Goal: Information Seeking & Learning: Check status

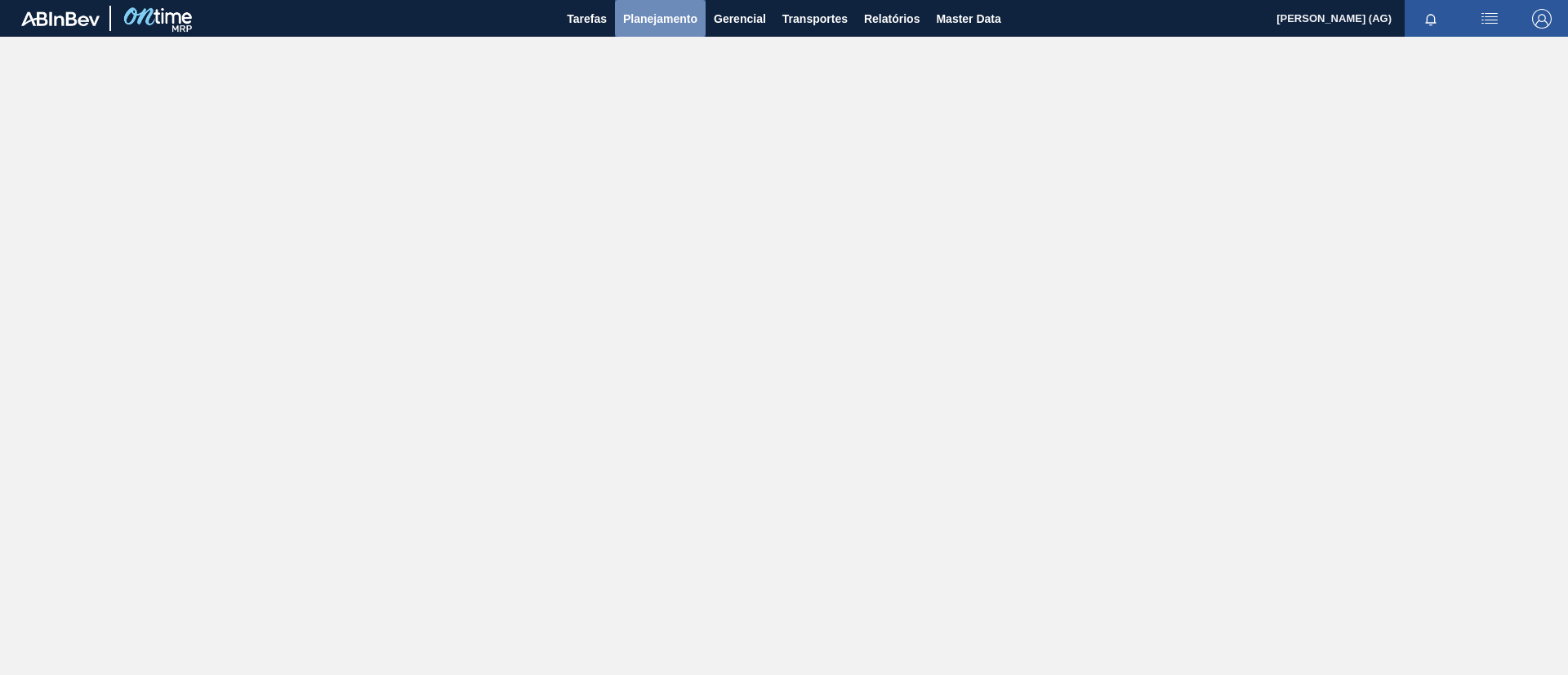
click at [657, 12] on span "Planejamento" at bounding box center [660, 18] width 74 height 19
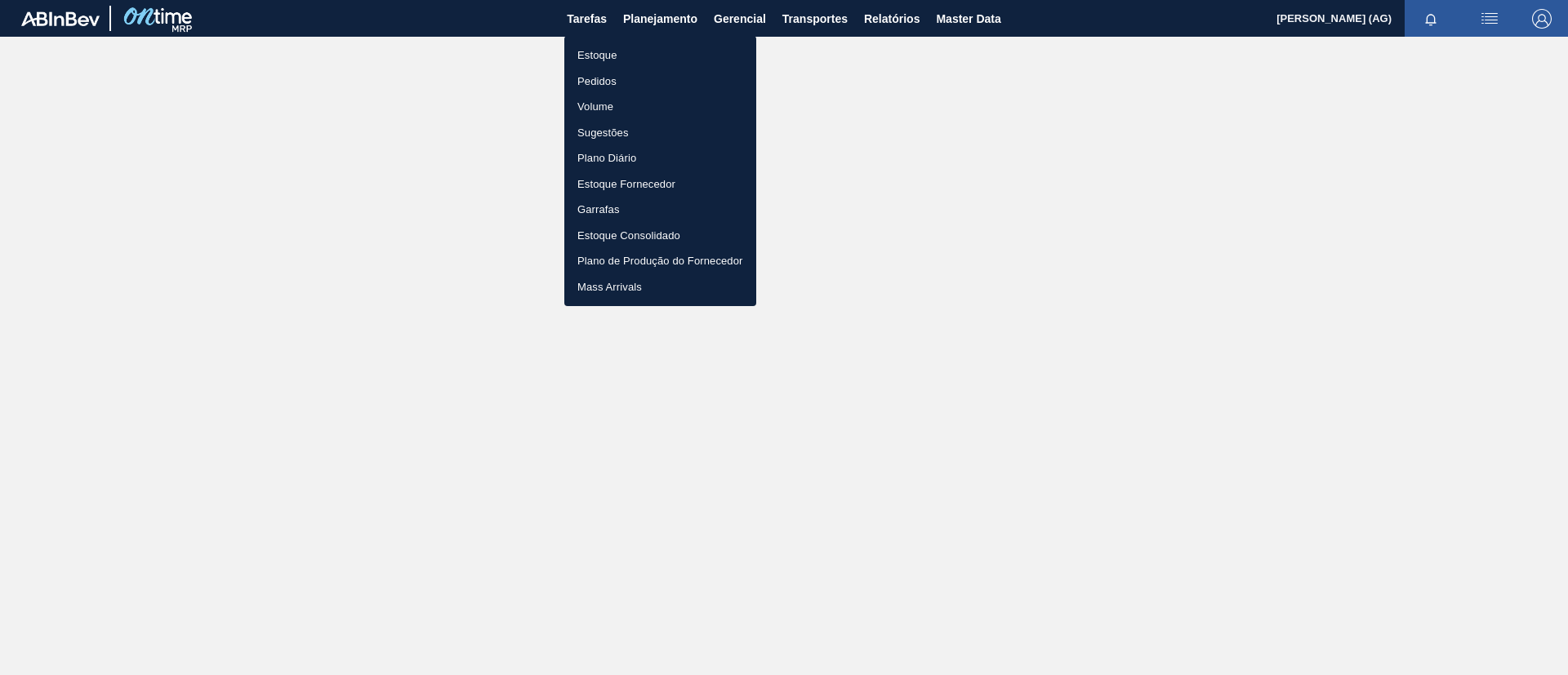
drag, startPoint x: 630, startPoint y: 53, endPoint x: 1543, endPoint y: 90, distance: 913.7
click at [630, 53] on li "Estoque" at bounding box center [661, 55] width 192 height 26
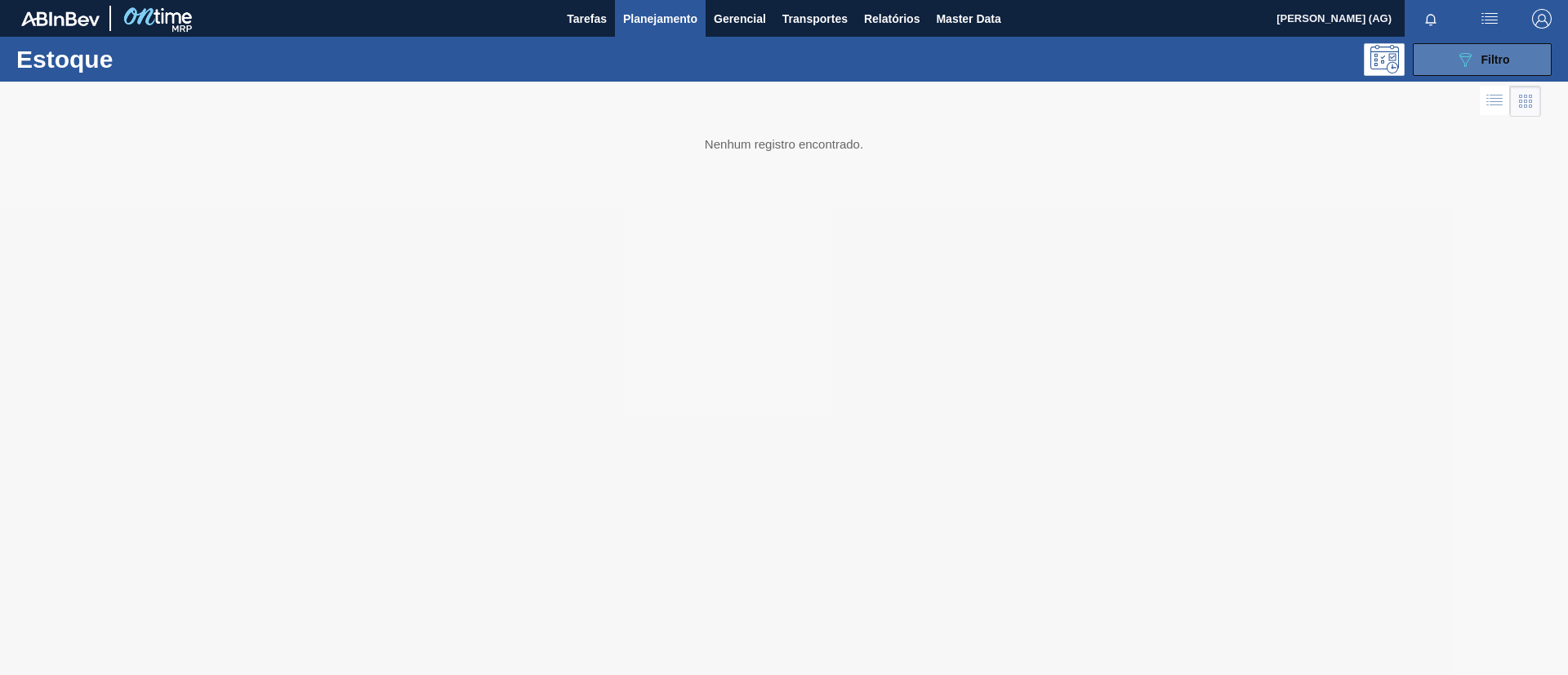
click at [1519, 53] on button "089F7B8B-B2A5-4AFE-B5C0-19BA573D28AC Filtro" at bounding box center [1482, 59] width 139 height 32
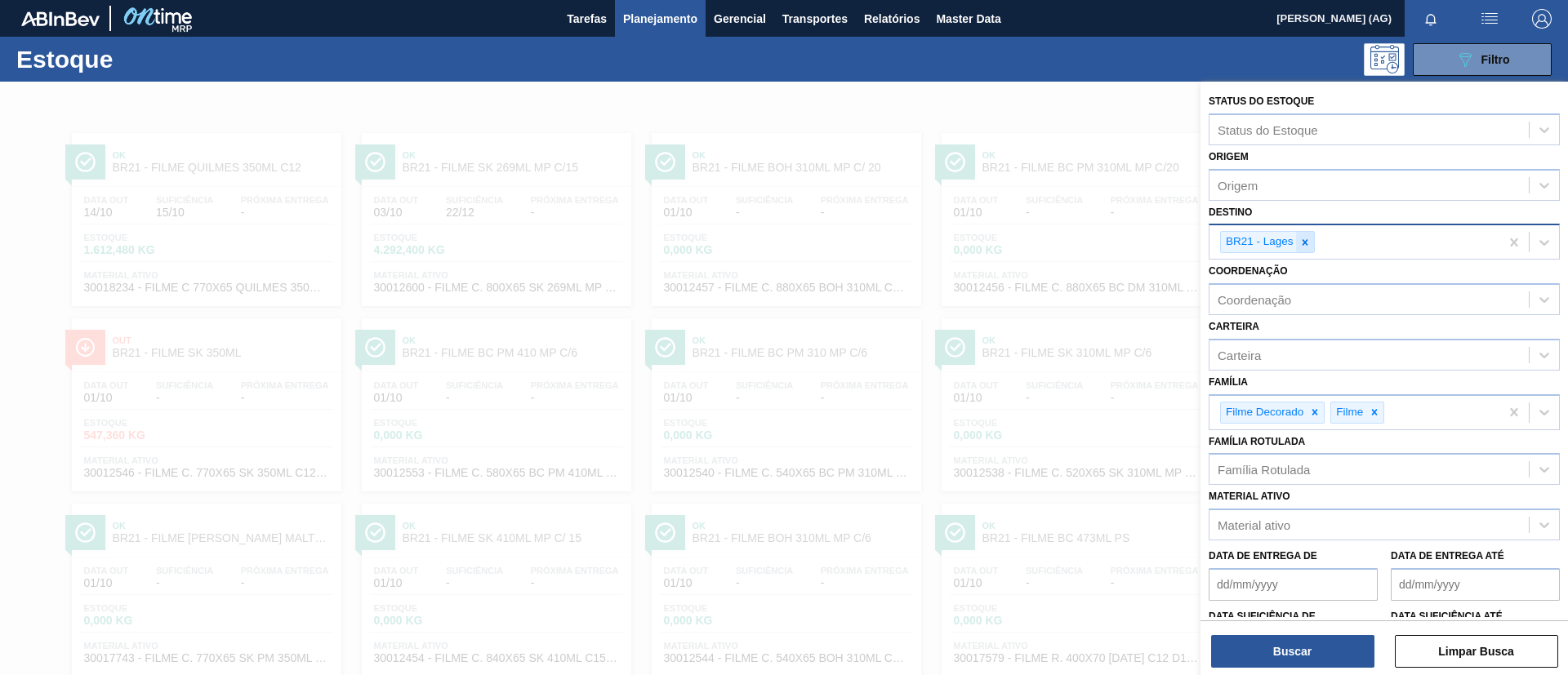
click at [1297, 238] on div at bounding box center [1305, 242] width 18 height 20
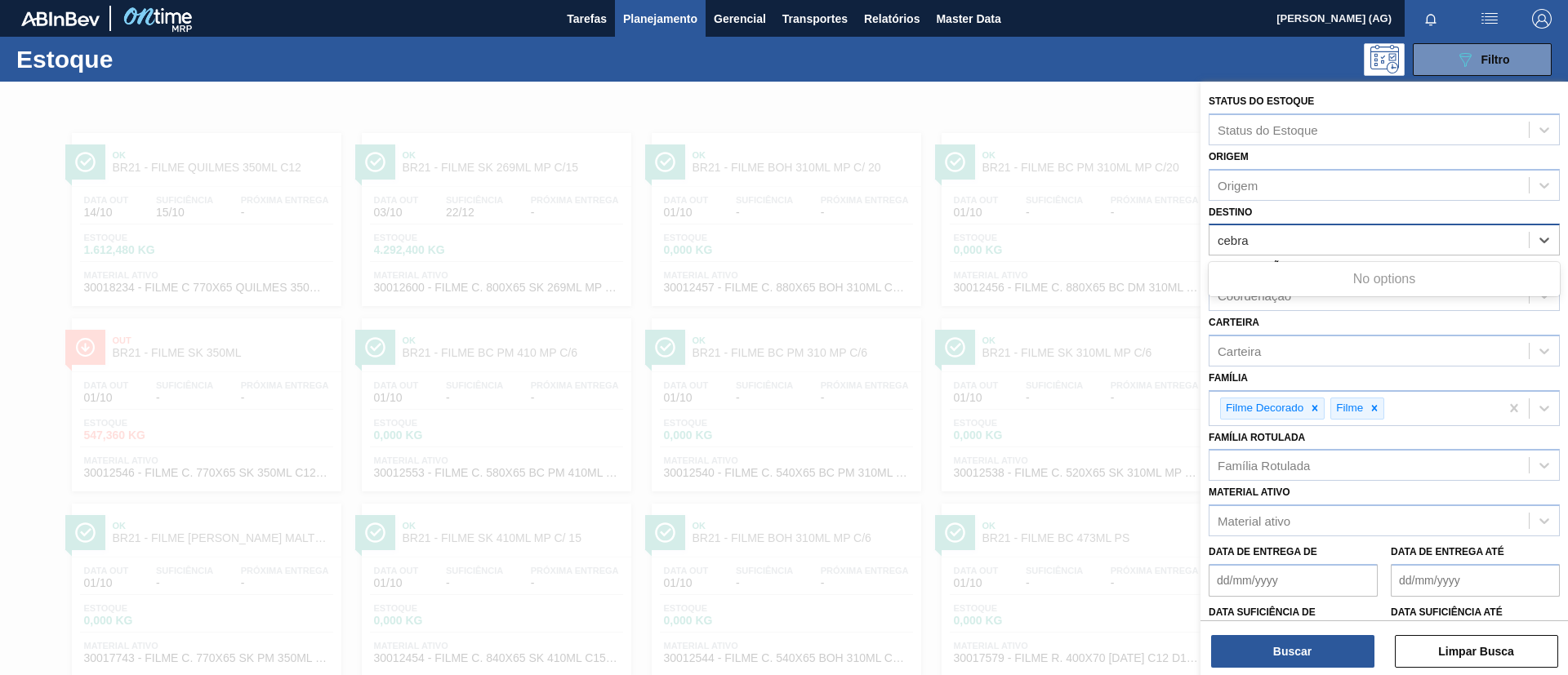
type input "cebra"
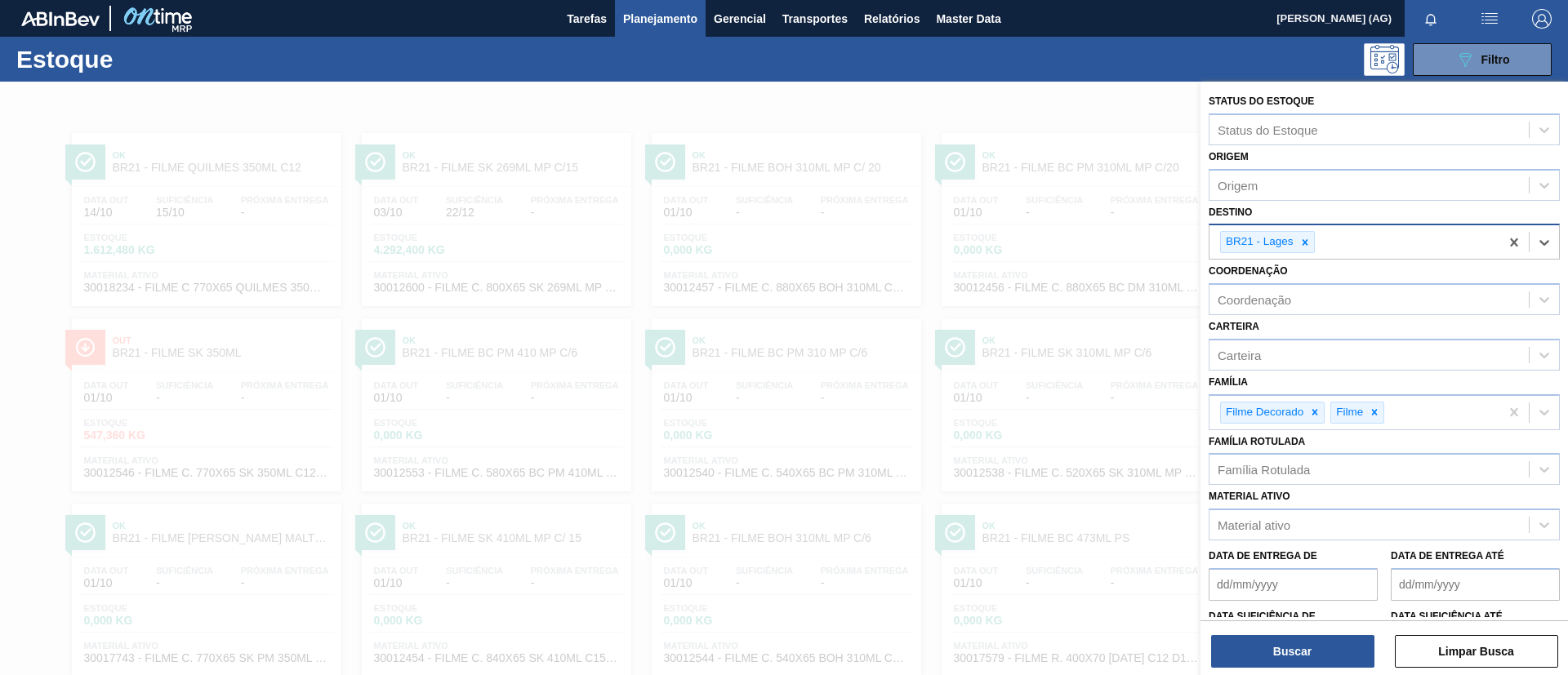
click at [1301, 247] on icon at bounding box center [1305, 242] width 11 height 11
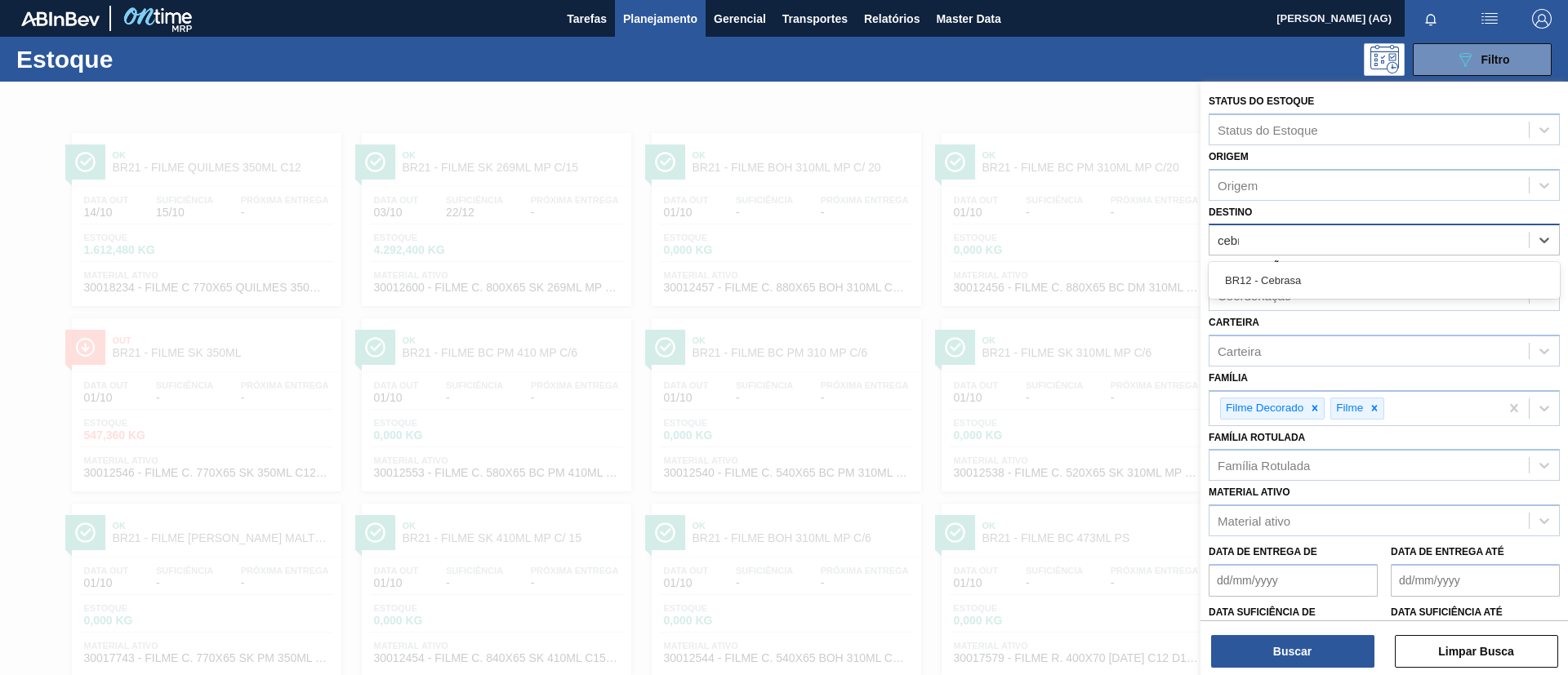
type input "cebra"
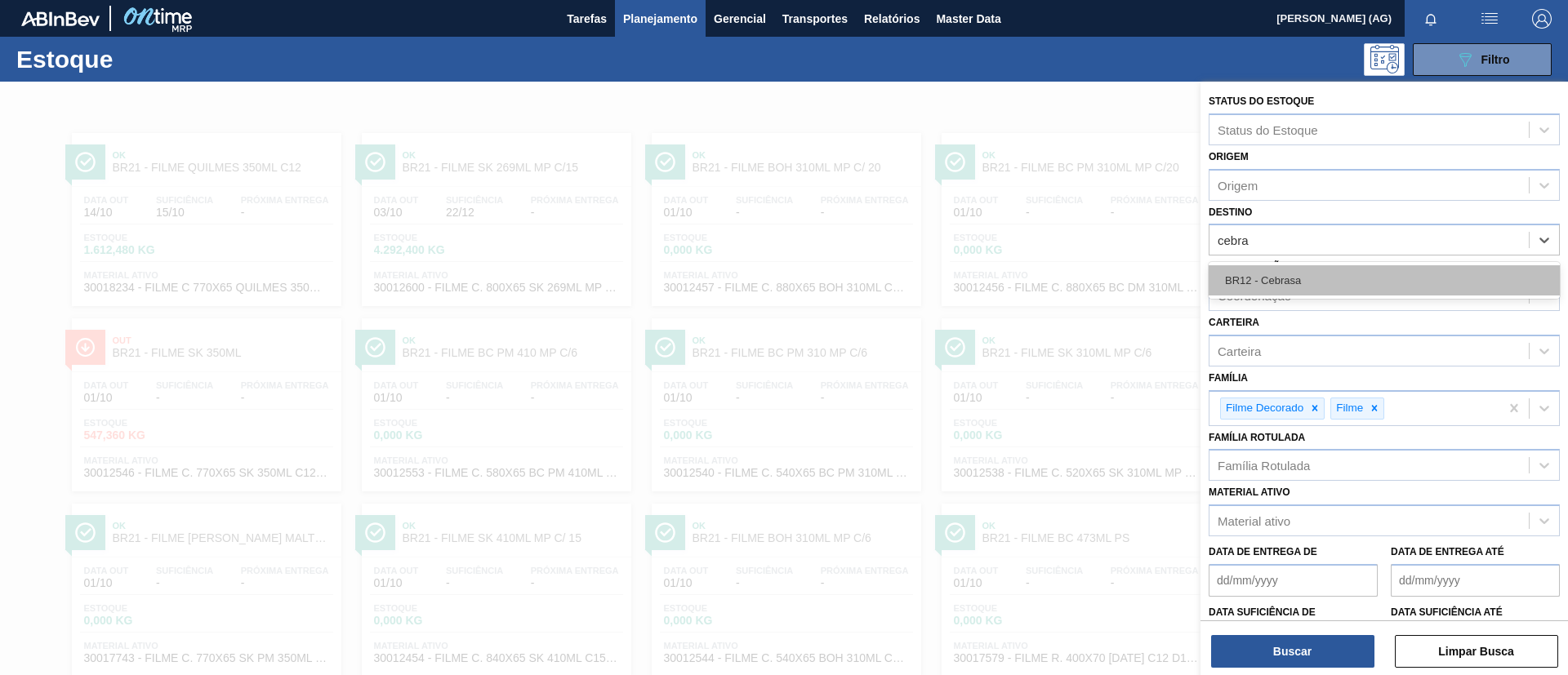
click at [1298, 271] on div "BR12 - Cebrasa" at bounding box center [1384, 280] width 351 height 30
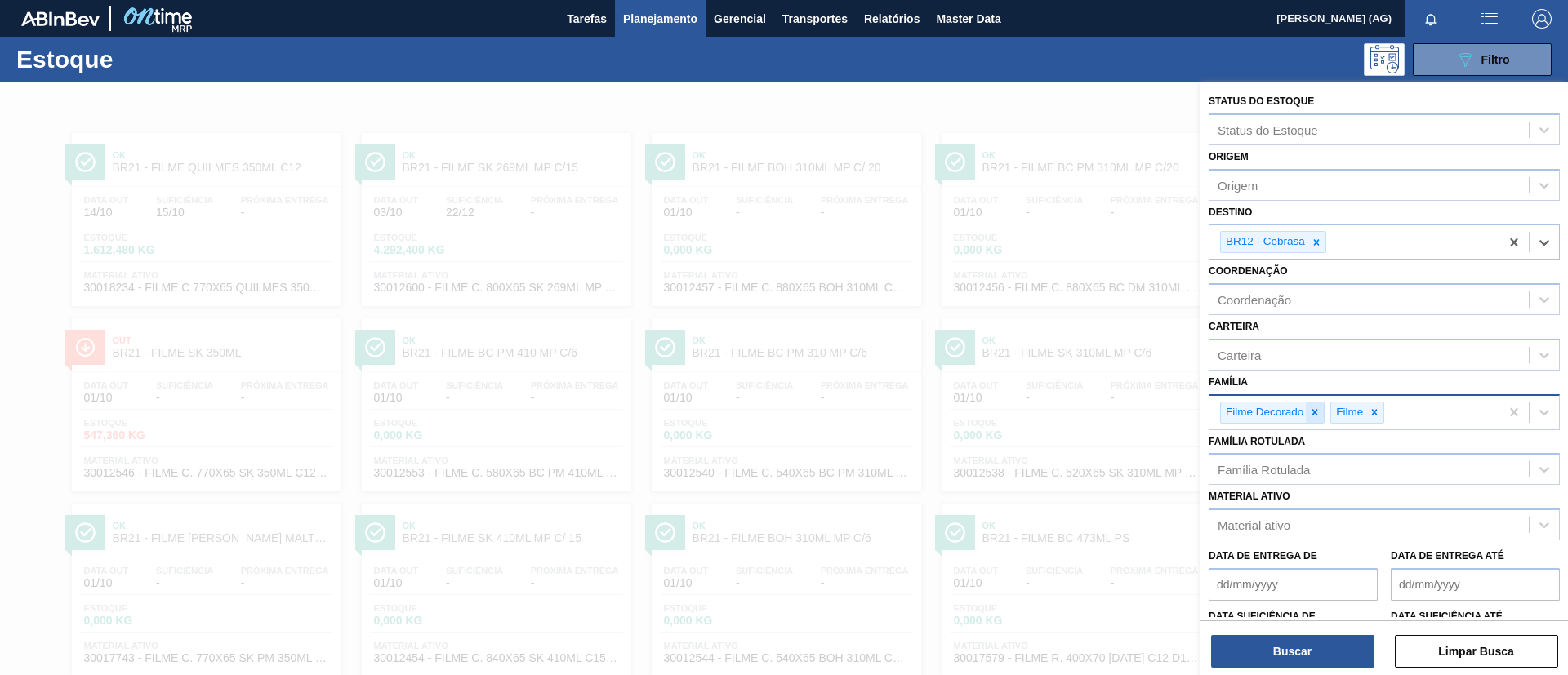
click at [1319, 412] on icon at bounding box center [1315, 412] width 11 height 11
click at [1262, 413] on icon at bounding box center [1264, 412] width 11 height 11
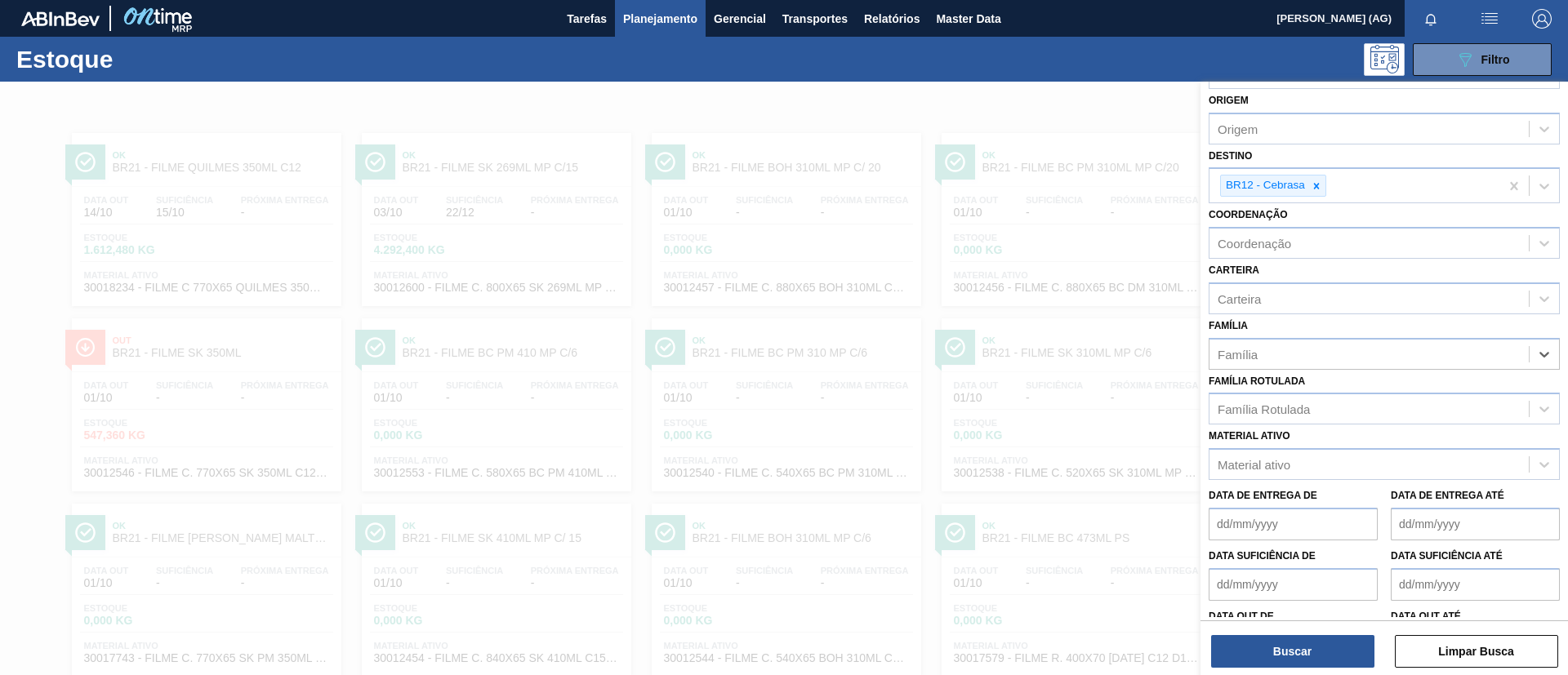
scroll to position [109, 0]
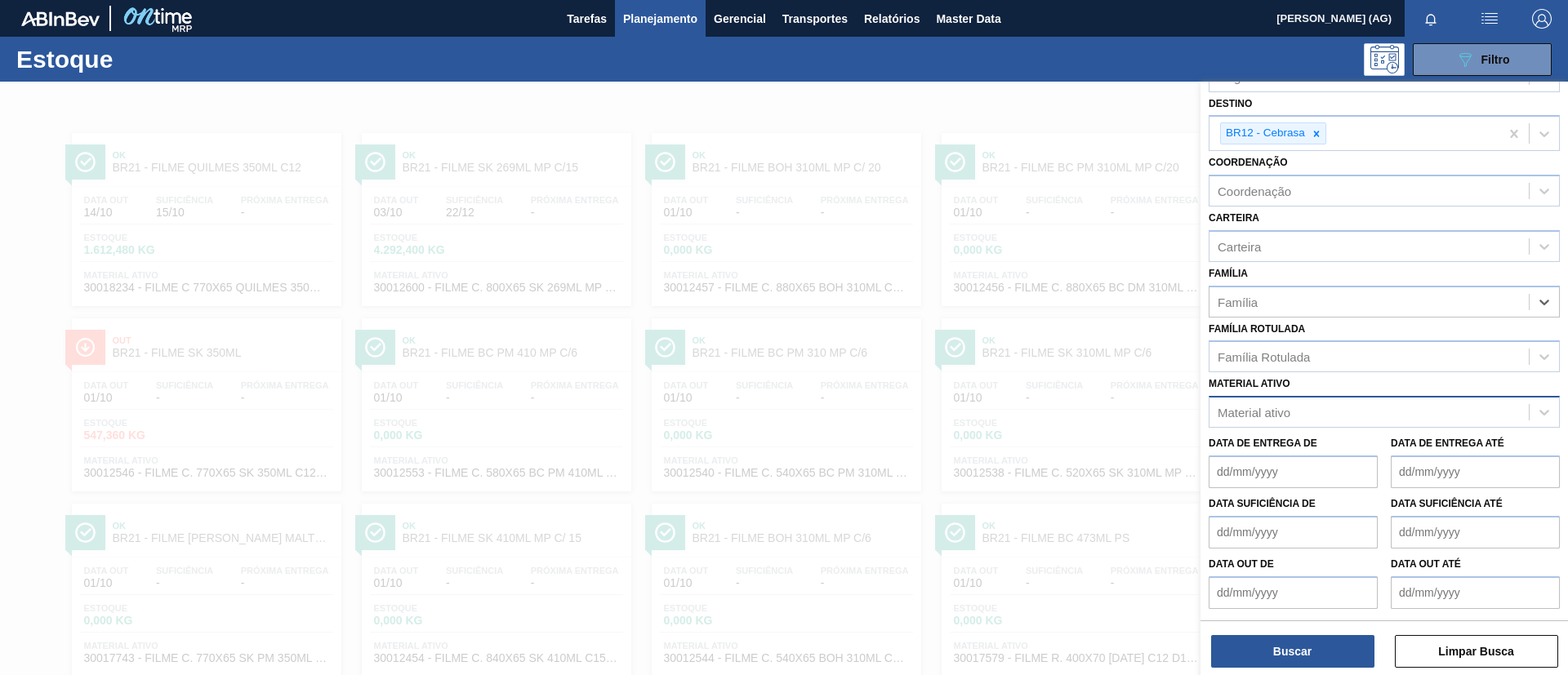
click at [1261, 409] on div "Material ativo" at bounding box center [1254, 412] width 73 height 14
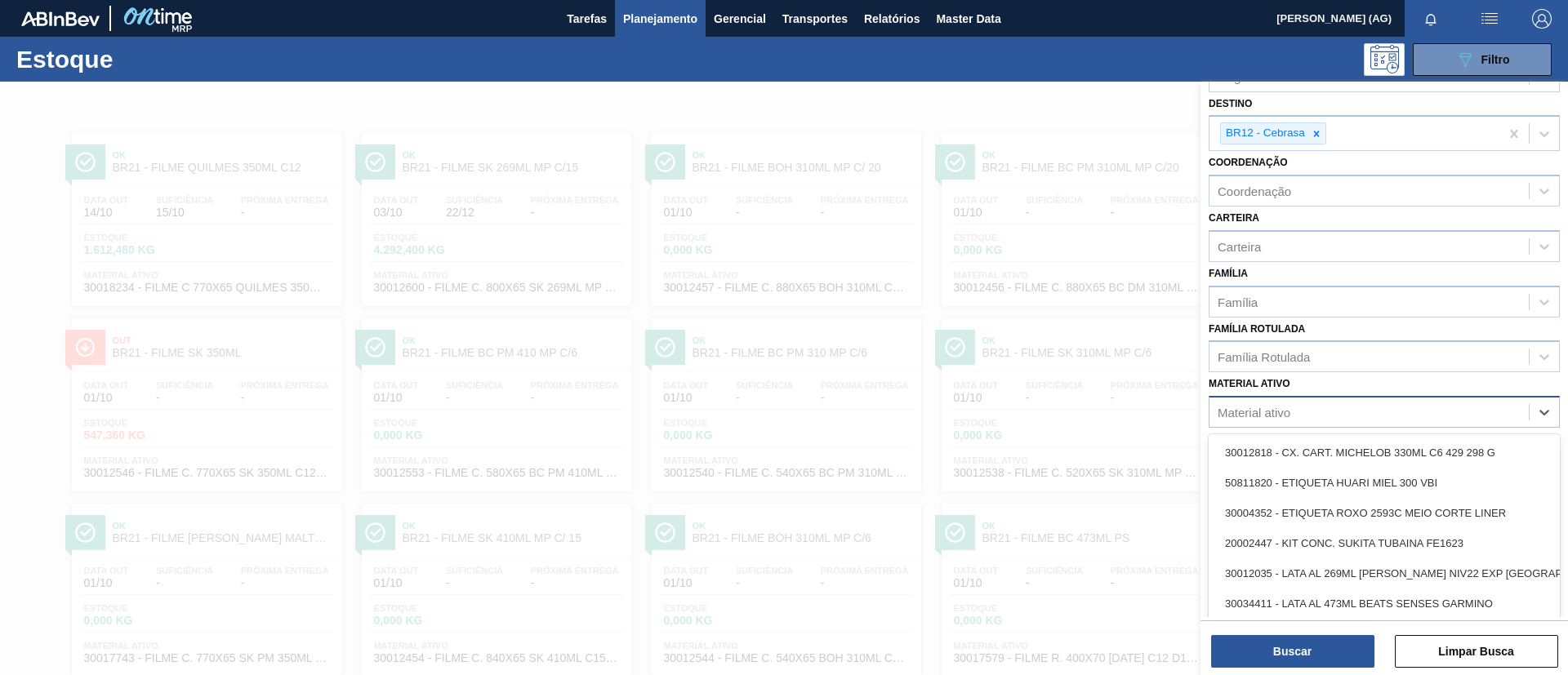
scroll to position [10, 0]
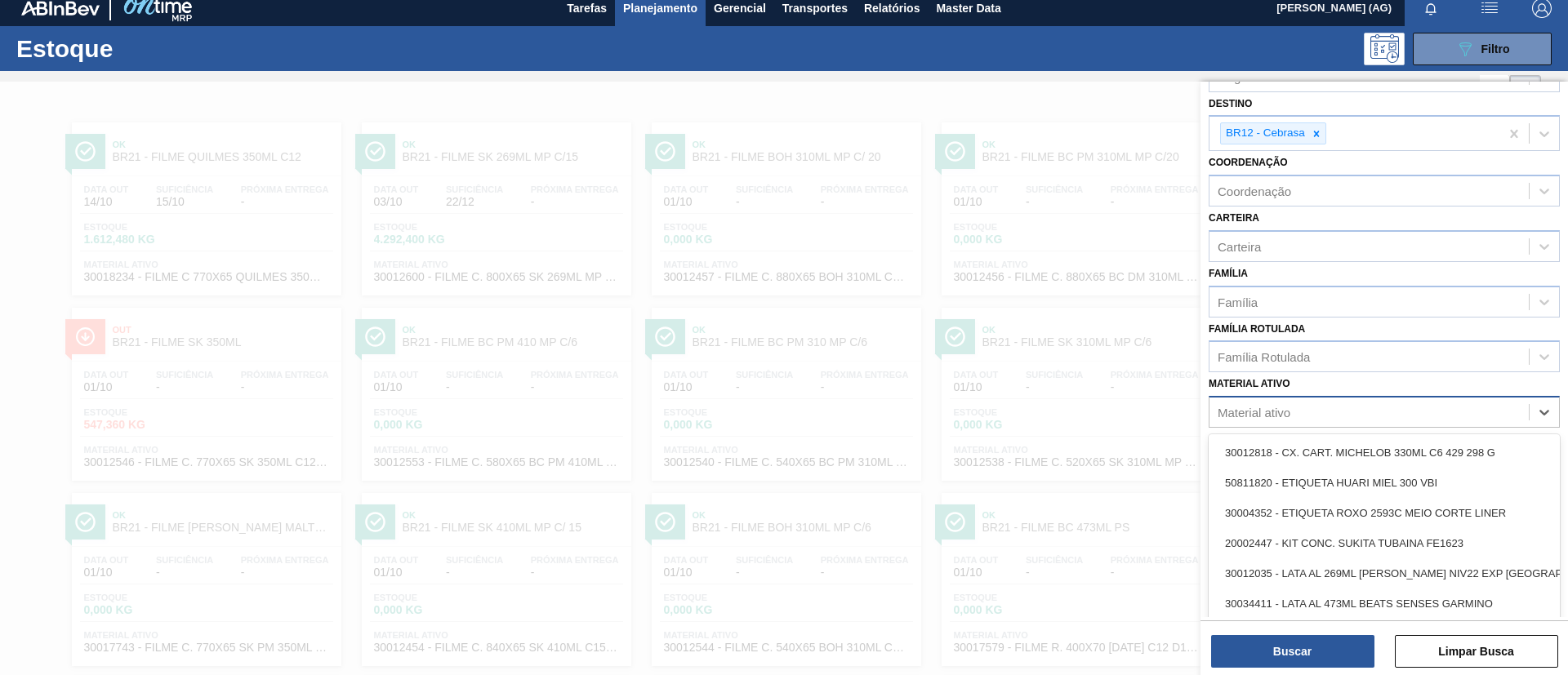
paste ativo "30030776"
type ativo "30030776"
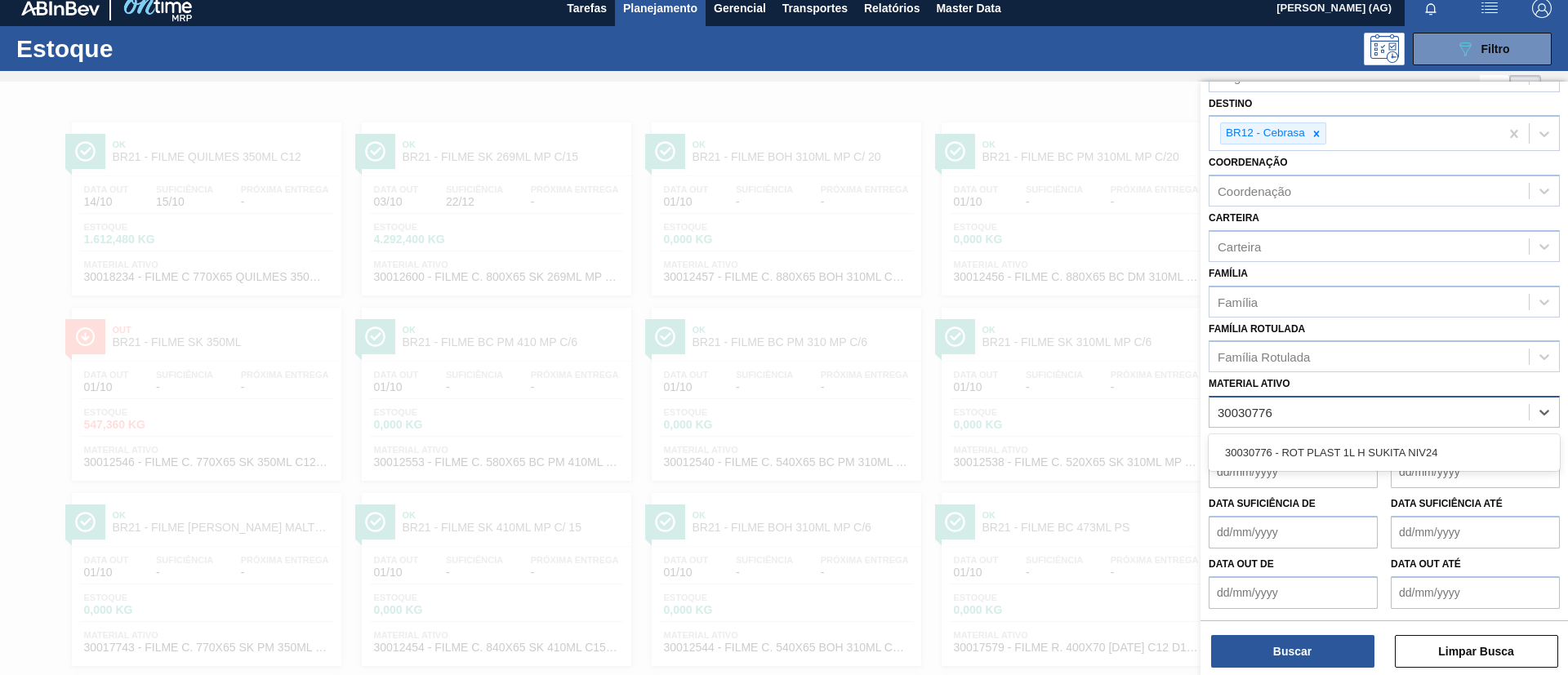
click at [1285, 457] on div "30030776 - ROT PLAST 1L H SUKITA NIV24" at bounding box center [1384, 452] width 351 height 30
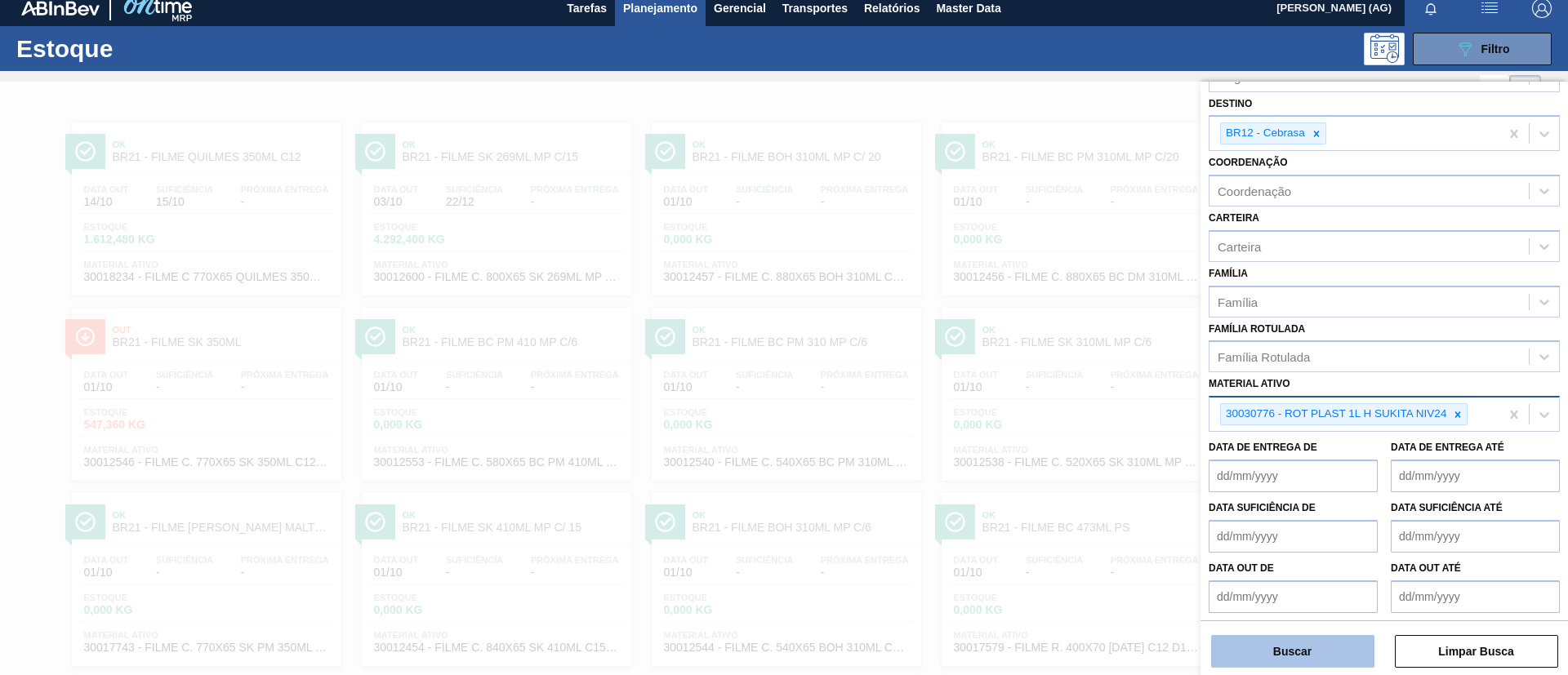
click at [1310, 655] on button "Buscar" at bounding box center [1293, 651] width 164 height 32
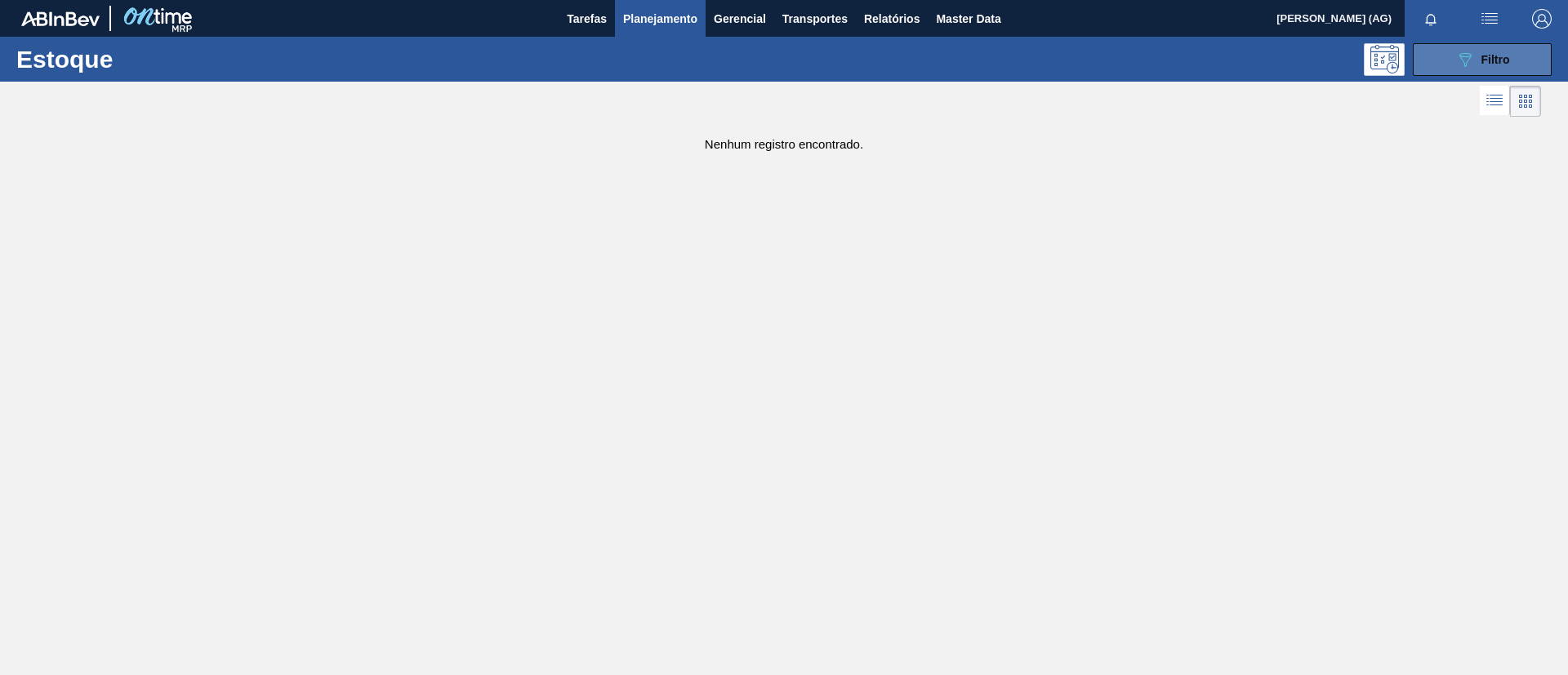
click at [1495, 55] on span "Filtro" at bounding box center [1495, 59] width 29 height 13
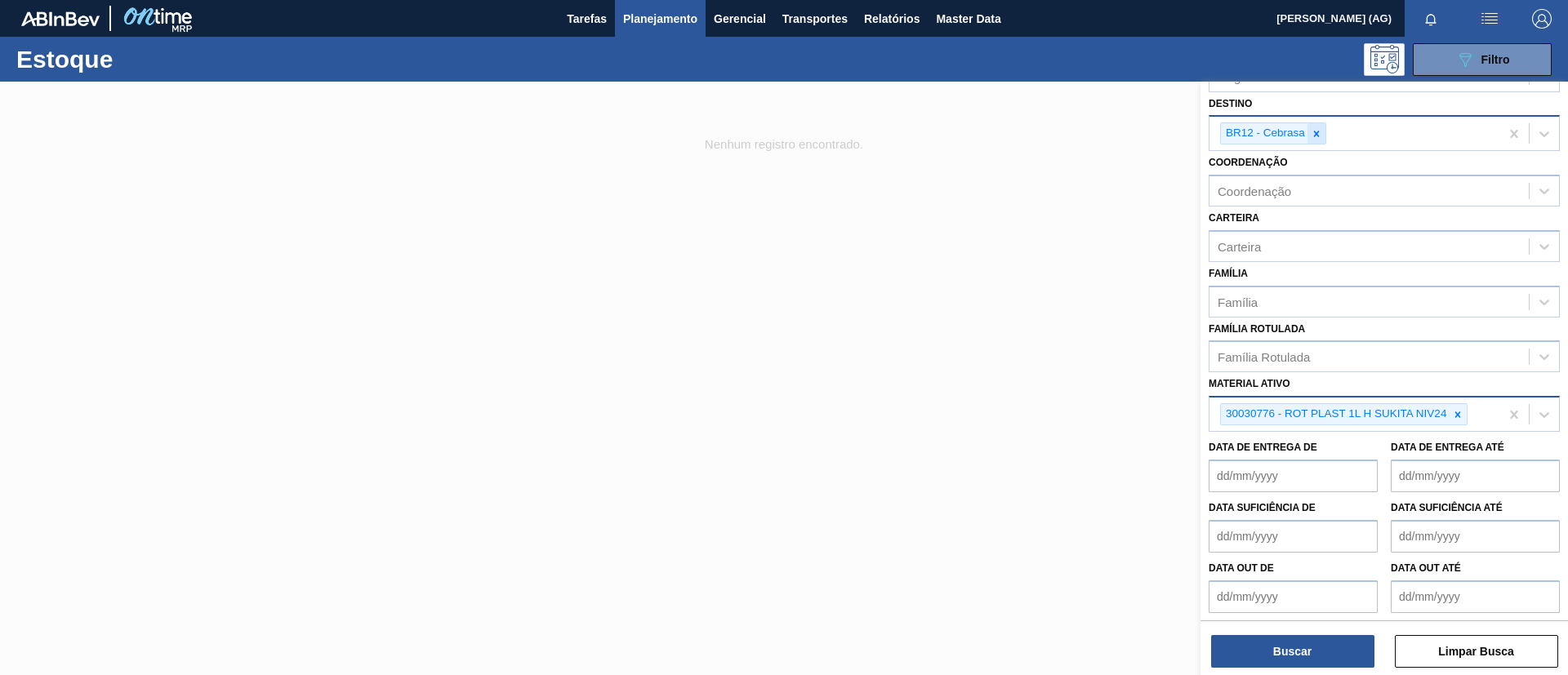
click at [1311, 130] on icon at bounding box center [1317, 134] width 11 height 11
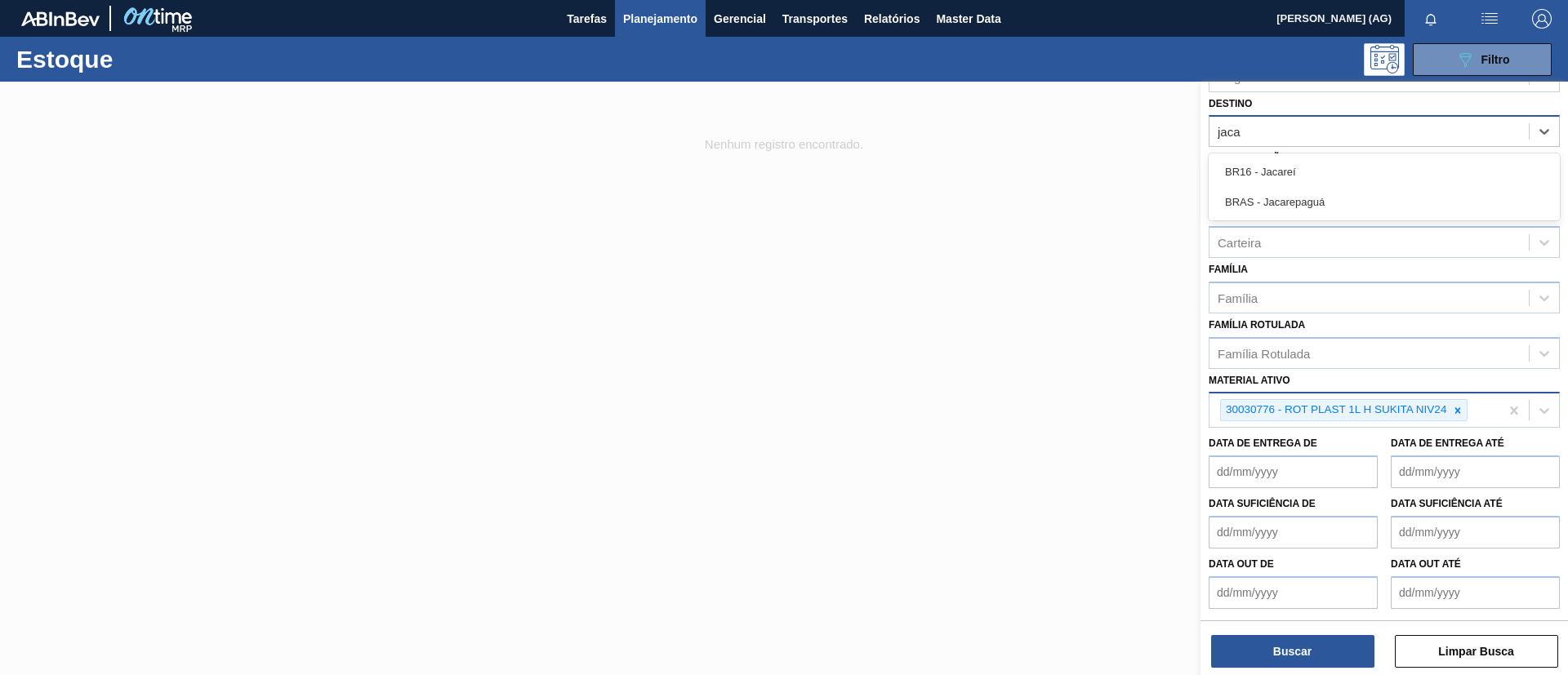
type input "jacar"
drag, startPoint x: 1320, startPoint y: 175, endPoint x: 1458, endPoint y: 434, distance: 293.5
click at [1320, 175] on div "BR16 - Jacareí" at bounding box center [1384, 172] width 351 height 30
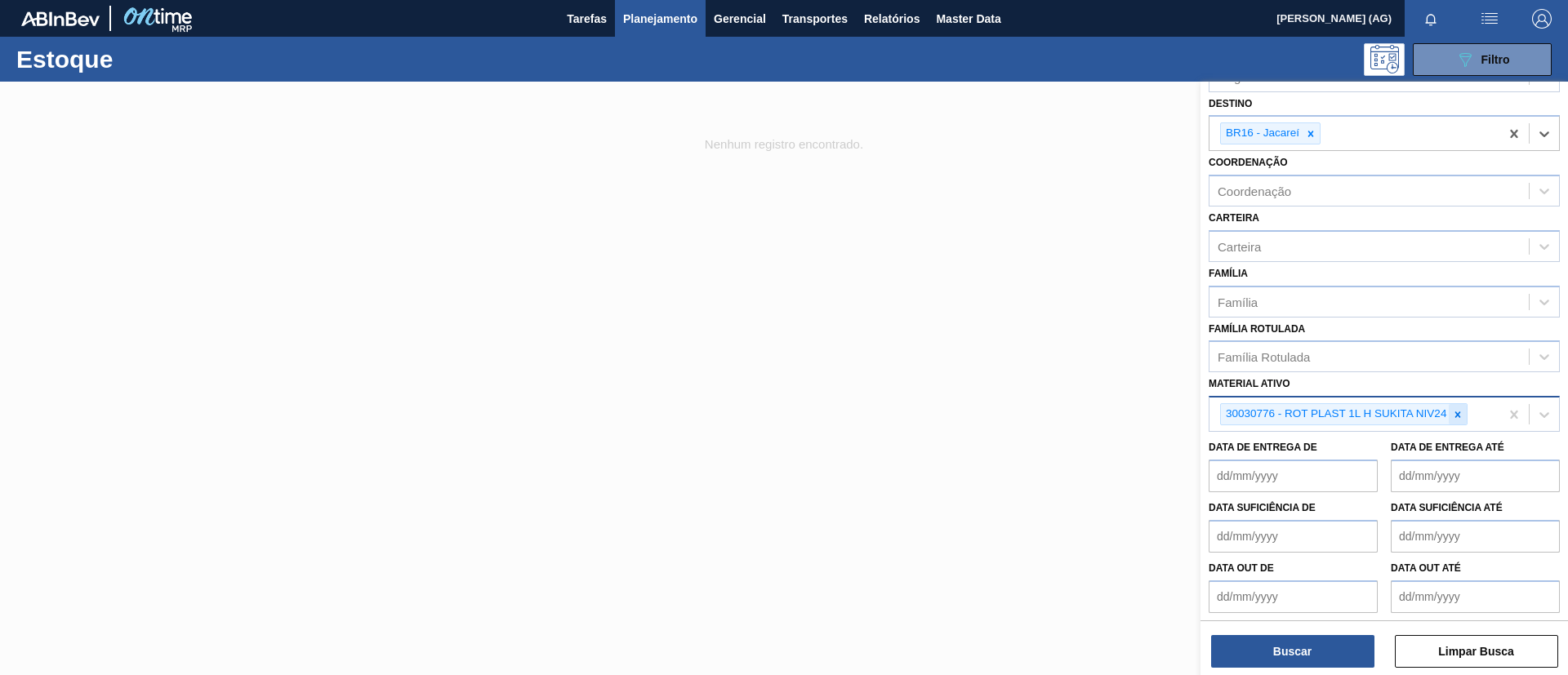
click at [1456, 409] on icon at bounding box center [1458, 415] width 11 height 11
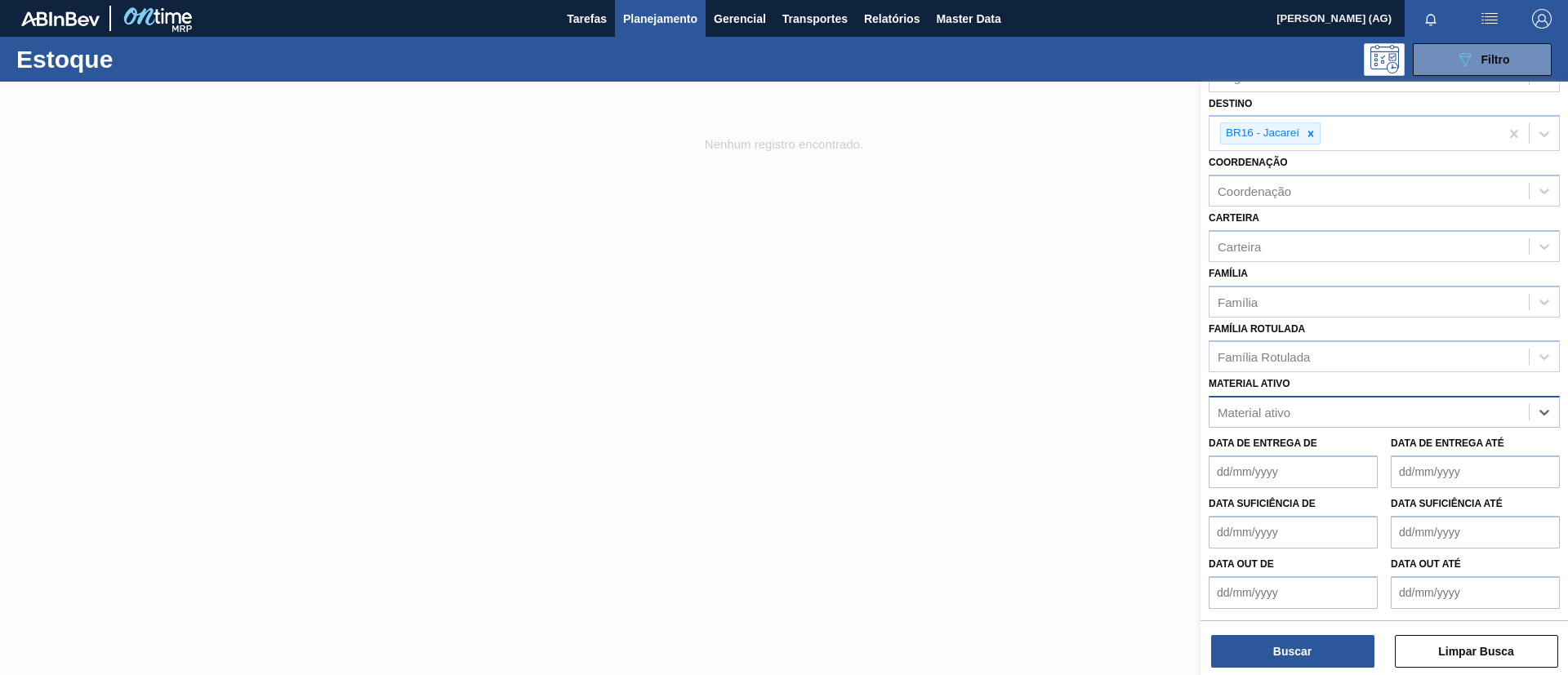
paste ativo "30029216"
type ativo "30029216"
drag, startPoint x: 1435, startPoint y: 447, endPoint x: 1428, endPoint y: 454, distance: 9.9
click at [1433, 449] on div "30029216 - [PERSON_NAME] BEATS [PERSON_NAME] 269ML" at bounding box center [1384, 452] width 351 height 30
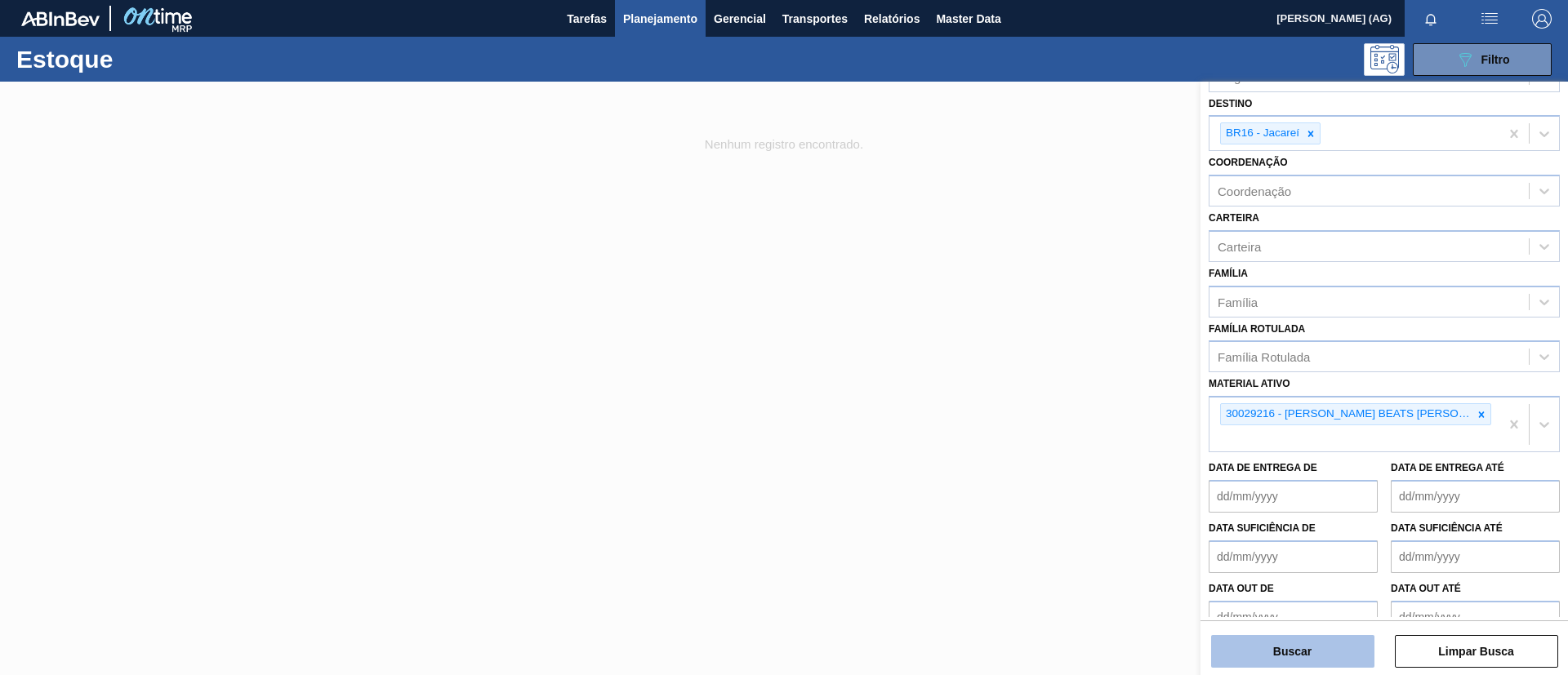
click at [1299, 653] on button "Buscar" at bounding box center [1293, 651] width 164 height 32
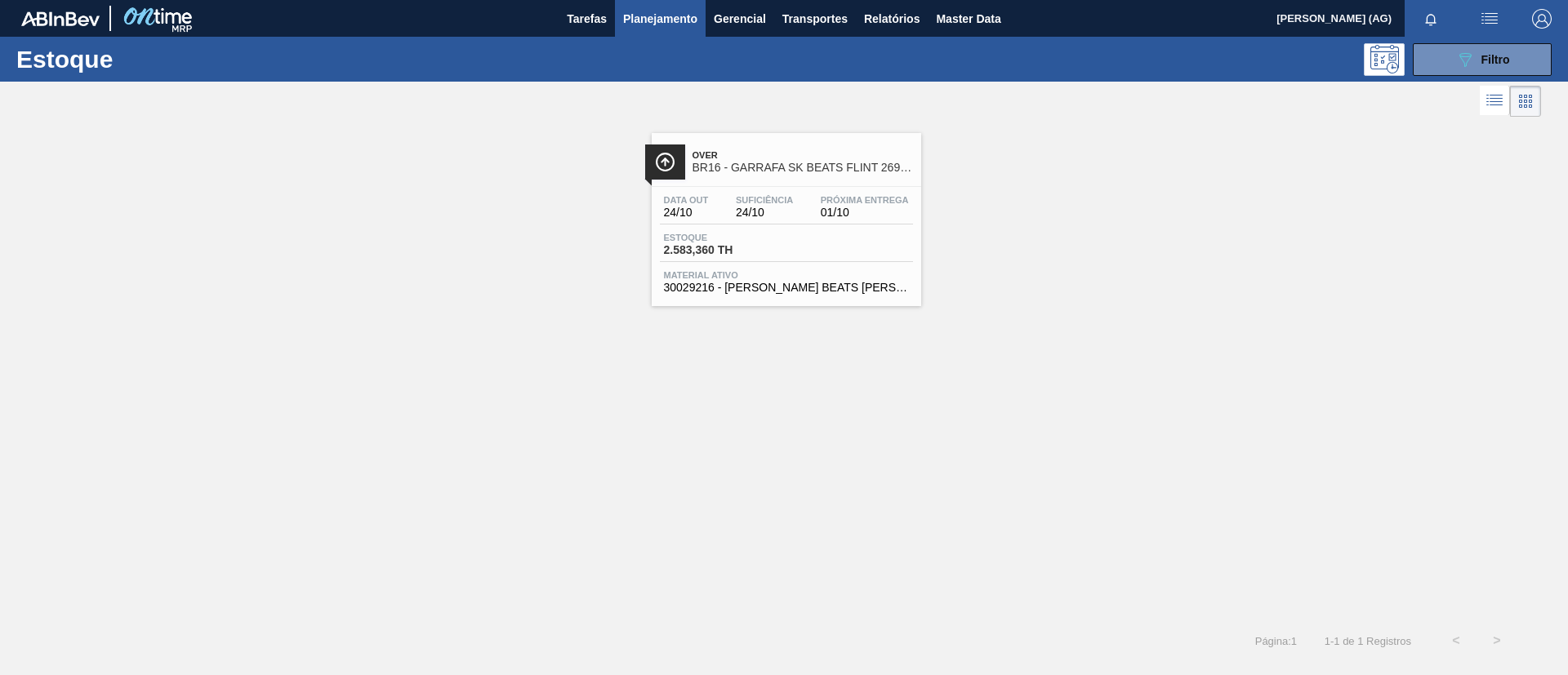
click at [671, 167] on img at bounding box center [665, 162] width 20 height 20
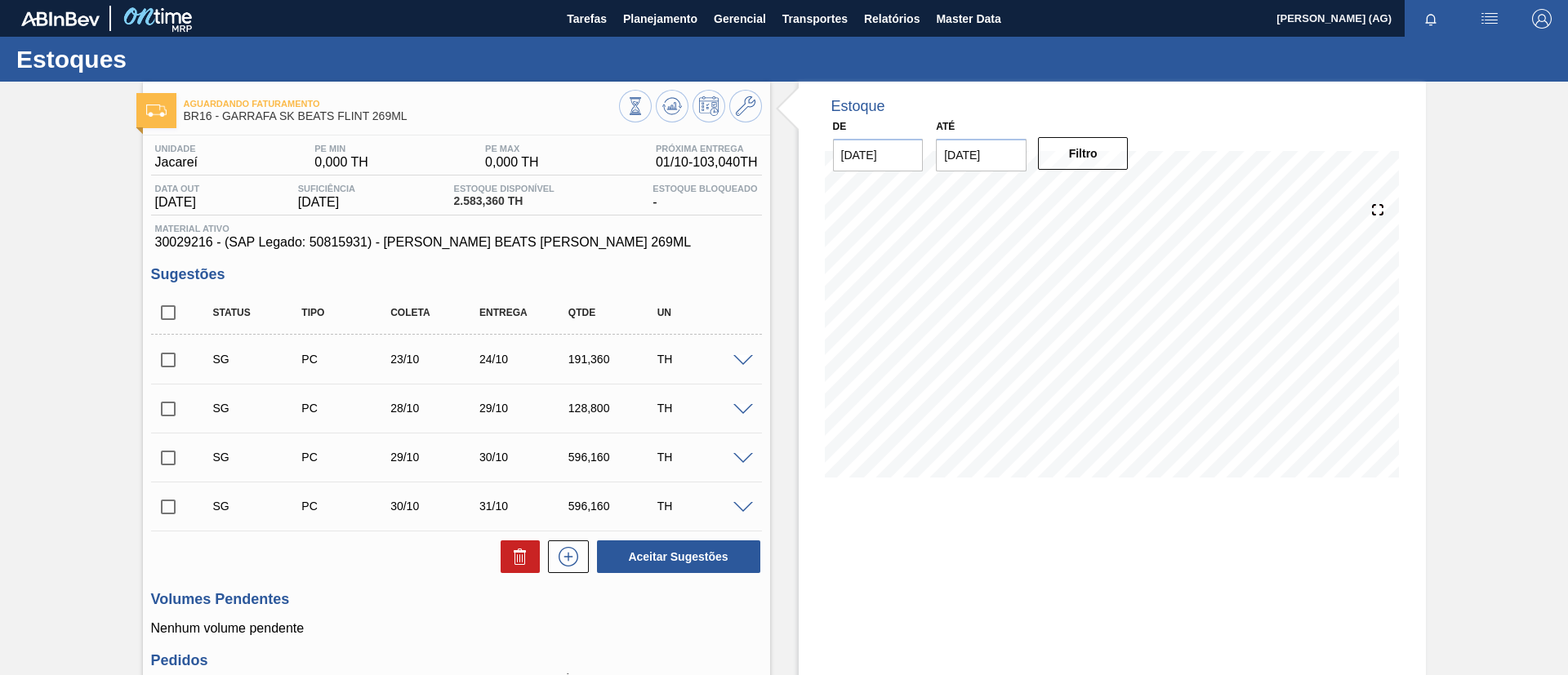
drag, startPoint x: 1484, startPoint y: 10, endPoint x: 1482, endPoint y: 53, distance: 43.0
click at [1483, 12] on img "button" at bounding box center [1489, 18] width 19 height 19
click at [656, 20] on div at bounding box center [784, 337] width 1568 height 675
drag, startPoint x: 649, startPoint y: 17, endPoint x: 661, endPoint y: 59, distance: 43.7
click at [650, 17] on span "Planejamento" at bounding box center [660, 18] width 74 height 19
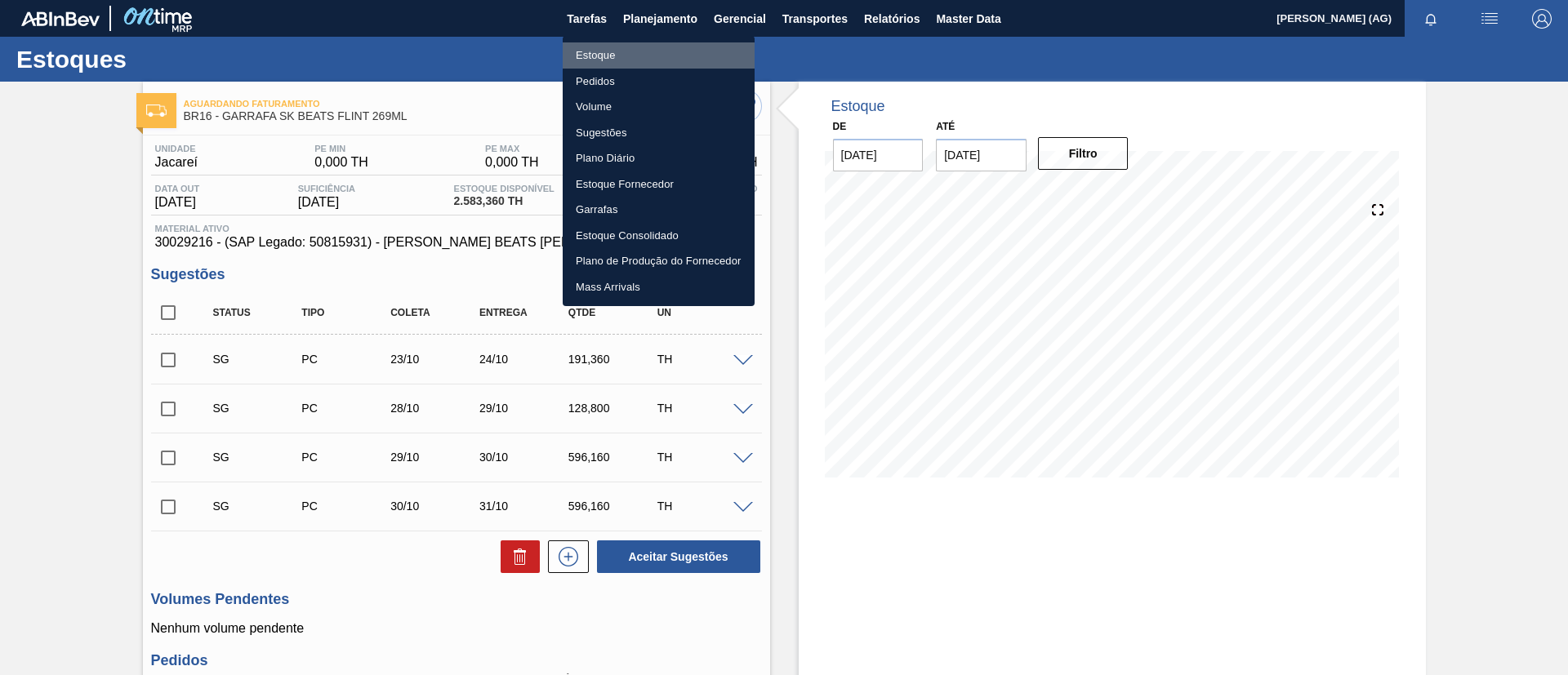
click at [638, 57] on li "Estoque" at bounding box center [659, 55] width 192 height 26
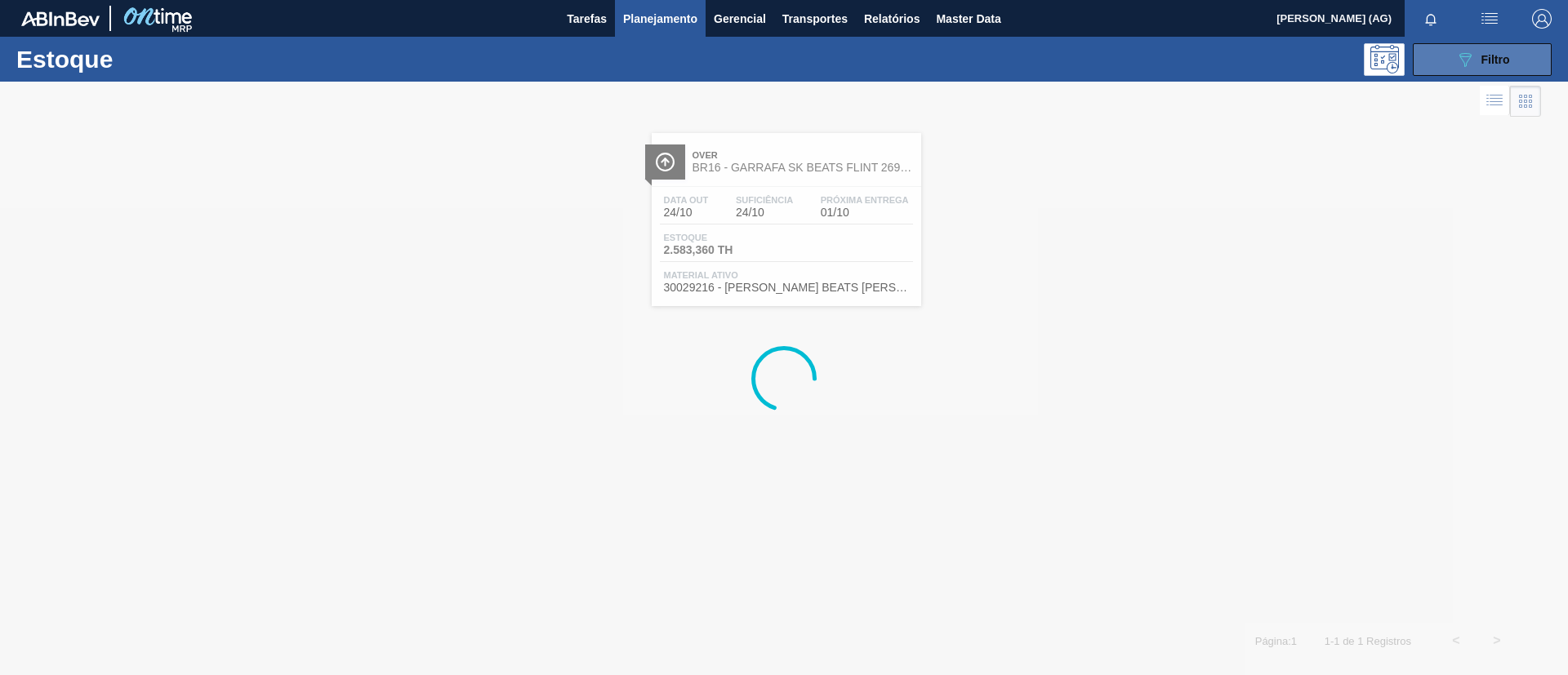
click at [1460, 54] on icon at bounding box center [1465, 59] width 12 height 14
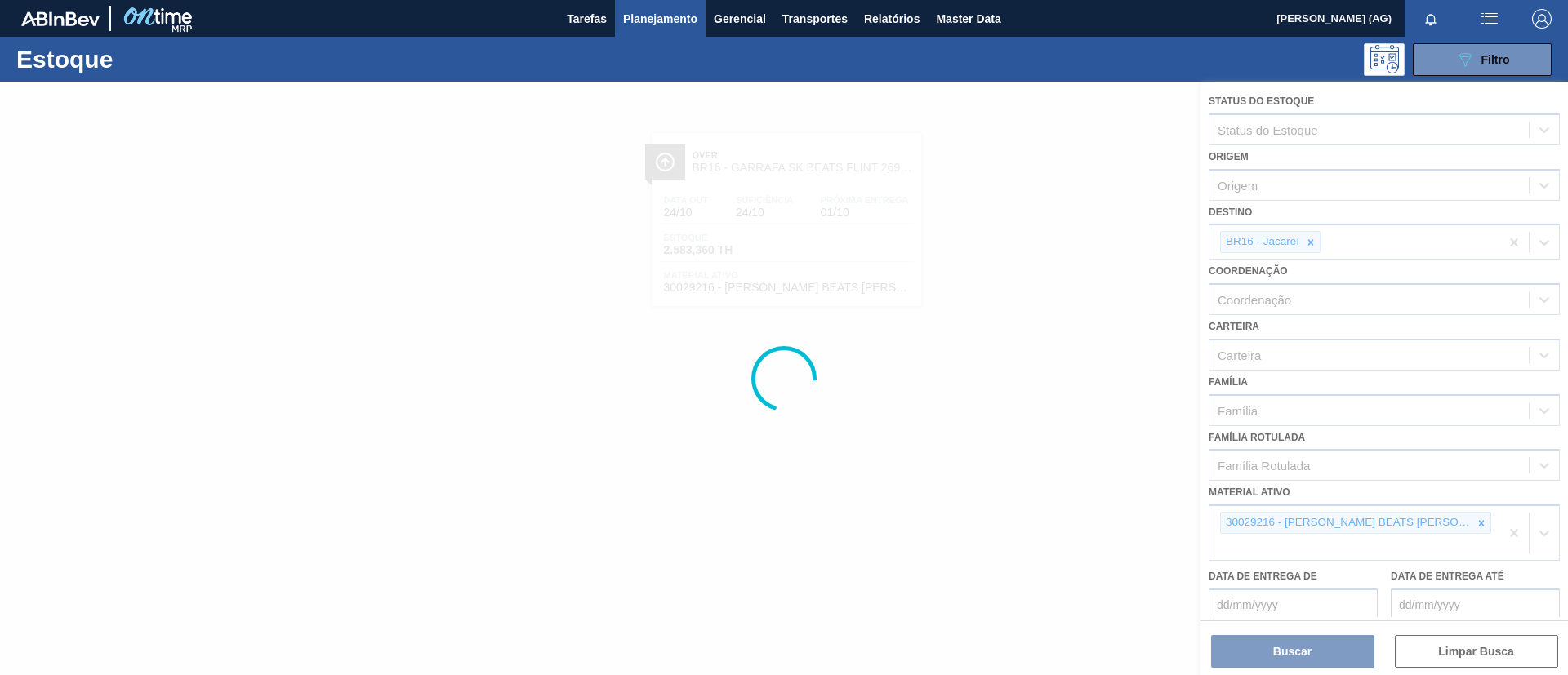
click at [1313, 250] on div at bounding box center [784, 378] width 1568 height 594
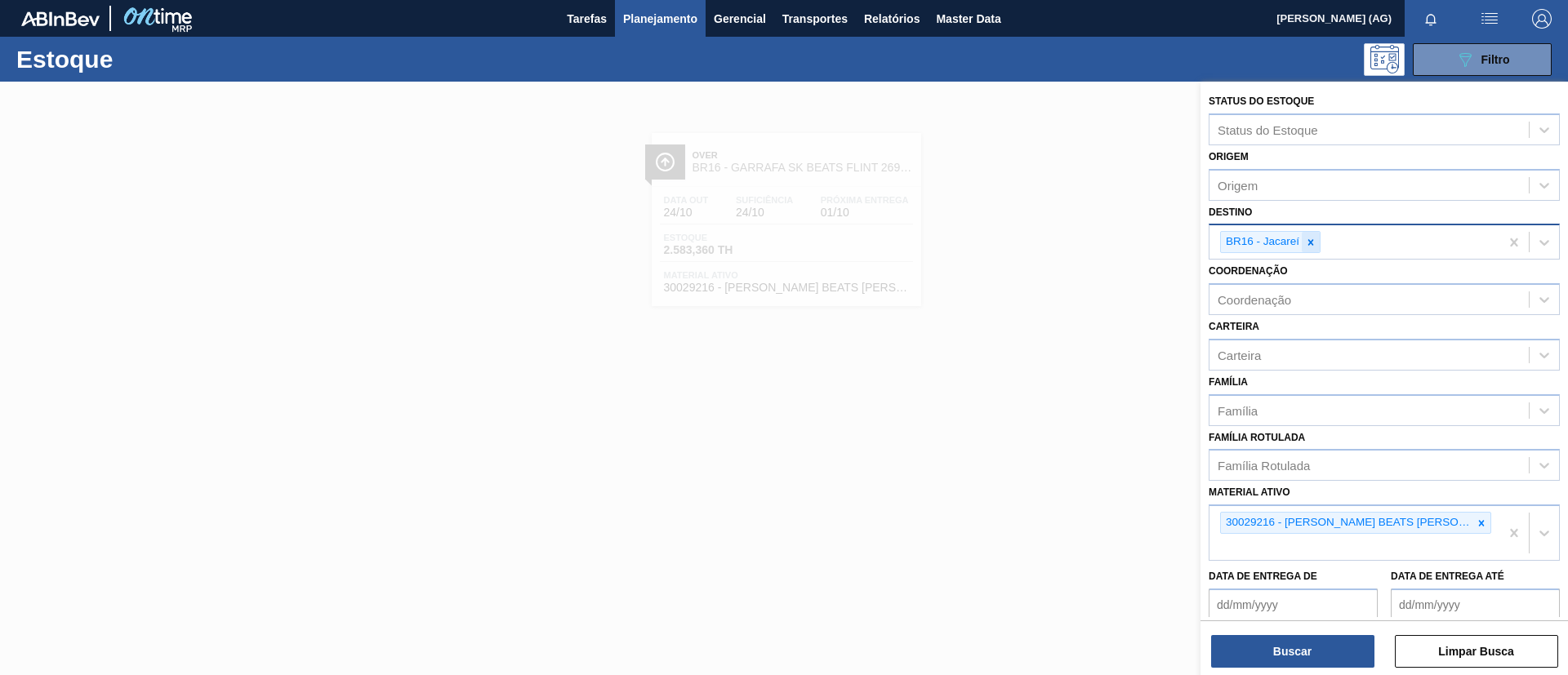
click at [1311, 245] on icon at bounding box center [1311, 242] width 11 height 11
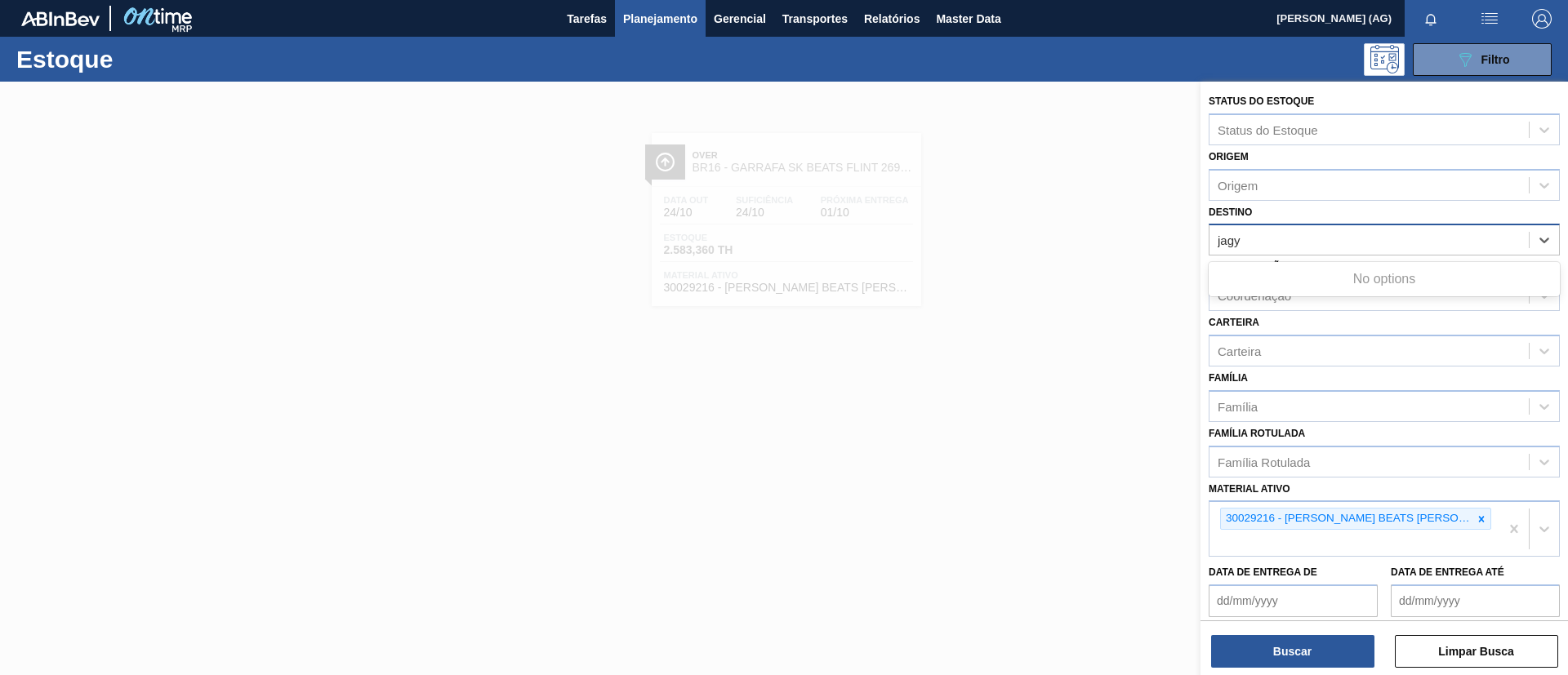
type input "jag"
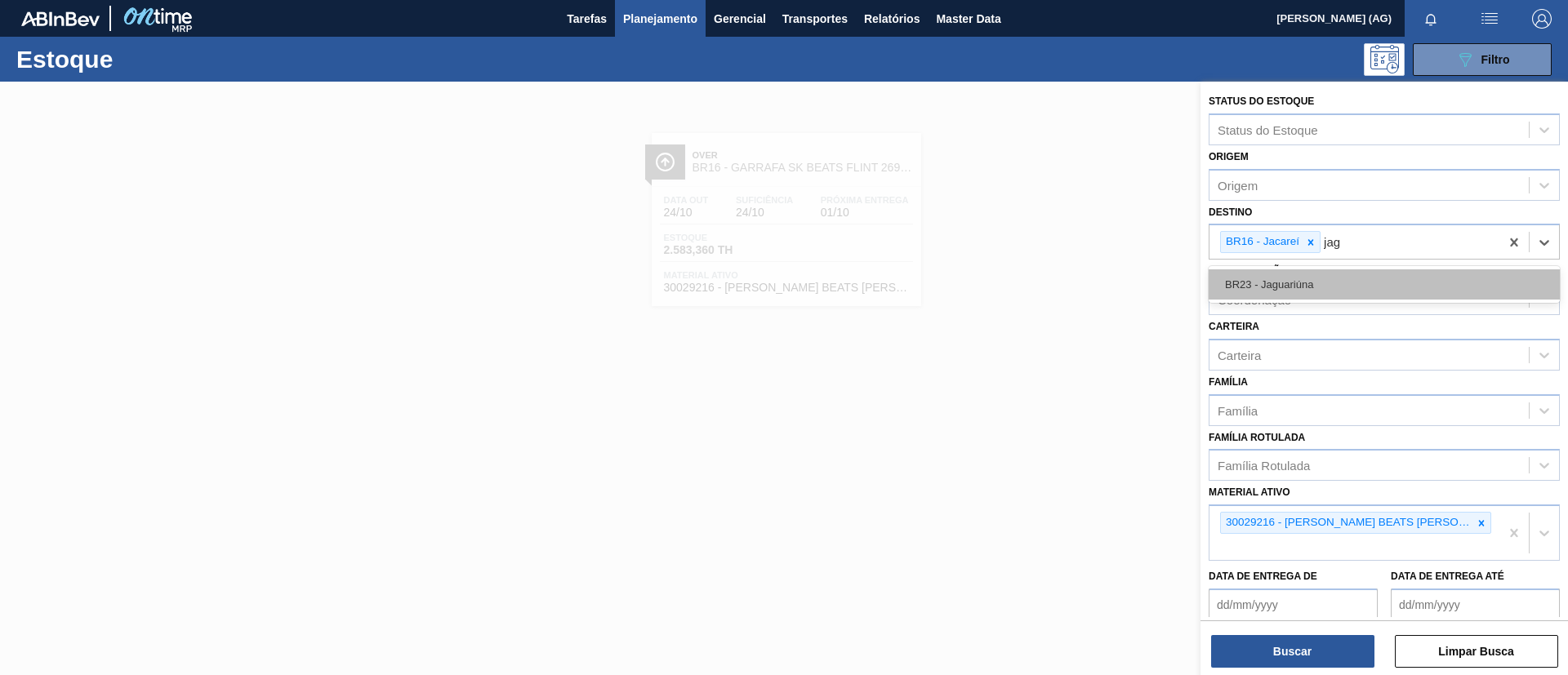
click at [1309, 284] on div "BR23 - Jaguariúna" at bounding box center [1384, 284] width 351 height 30
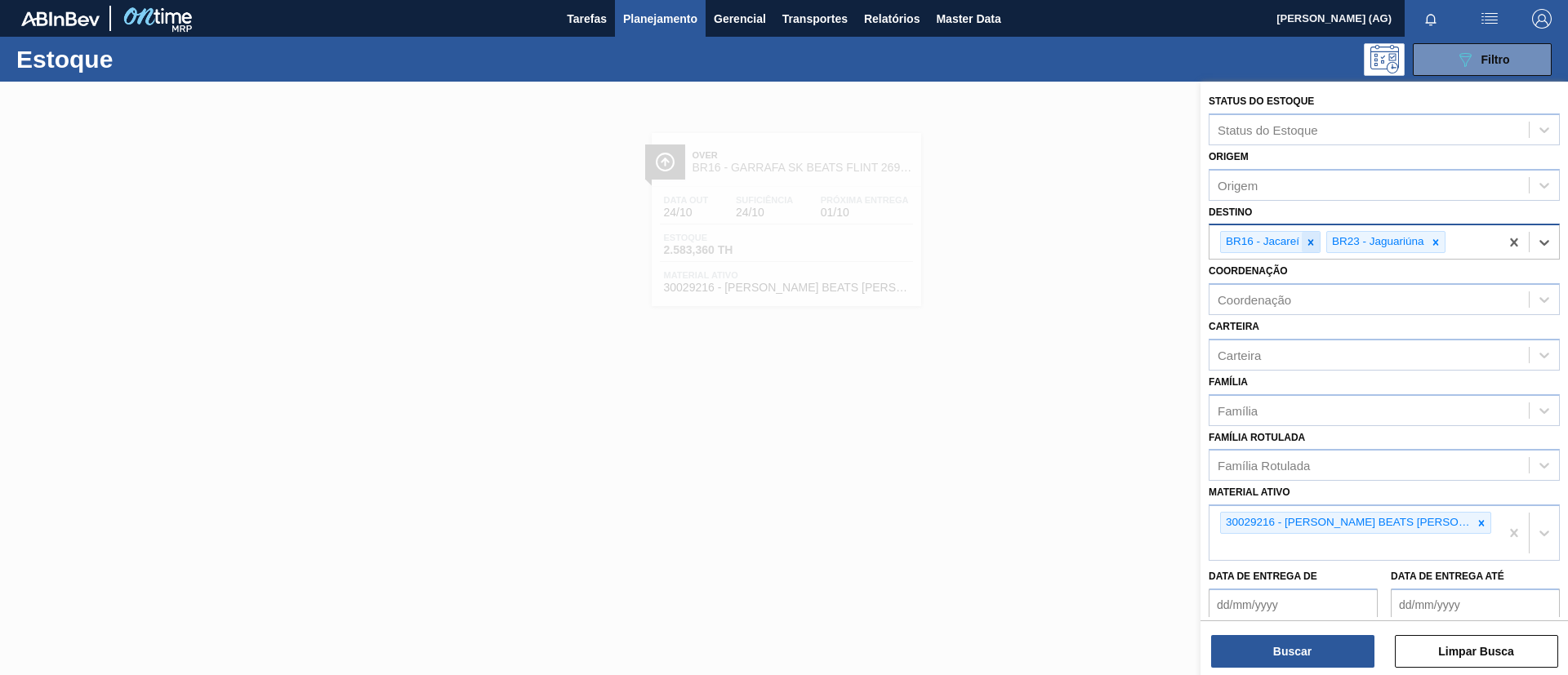
click at [1307, 247] on icon at bounding box center [1311, 242] width 11 height 11
click at [1473, 513] on div at bounding box center [1481, 523] width 18 height 20
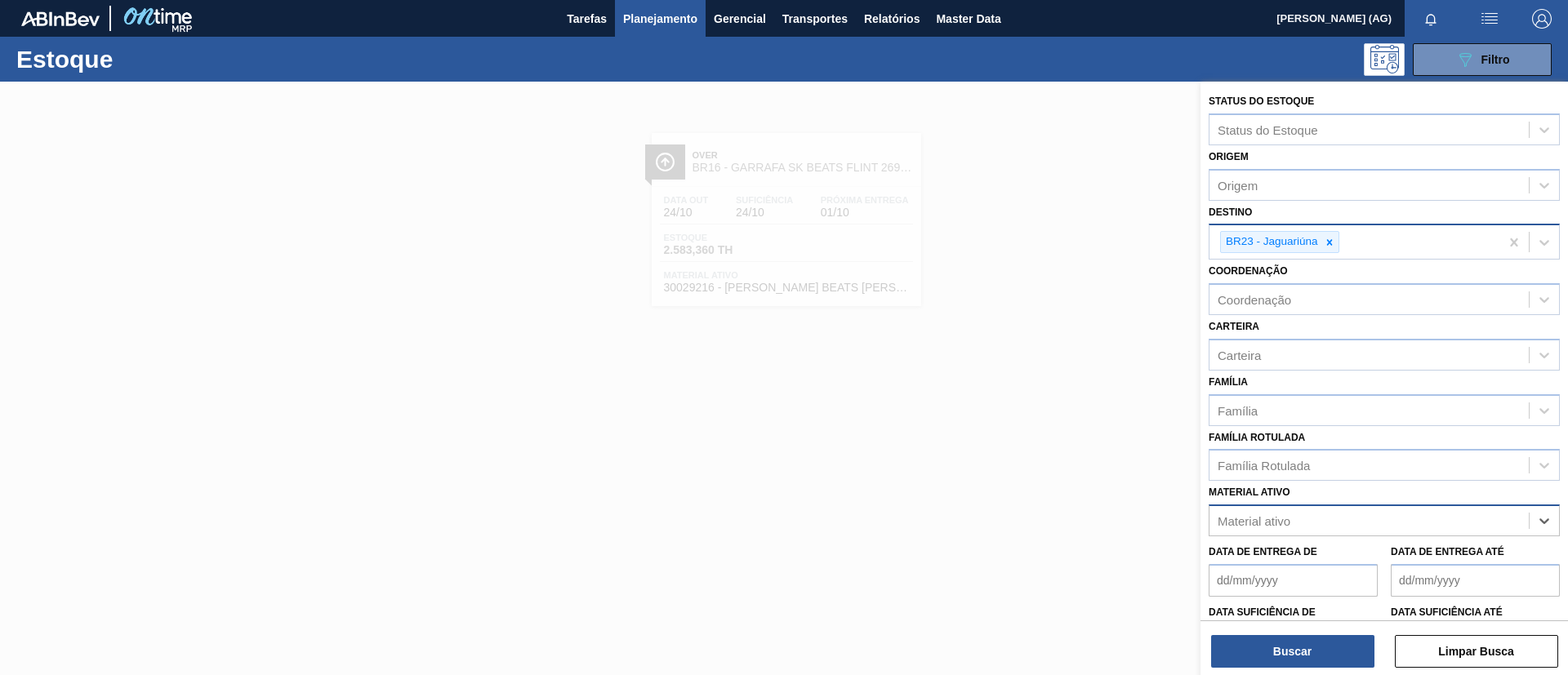
paste ativo "30009591"
type ativo "30009591"
click at [1362, 566] on div "30009591 - PREFORMA 13,7G VERDE RECICLADA" at bounding box center [1384, 560] width 351 height 30
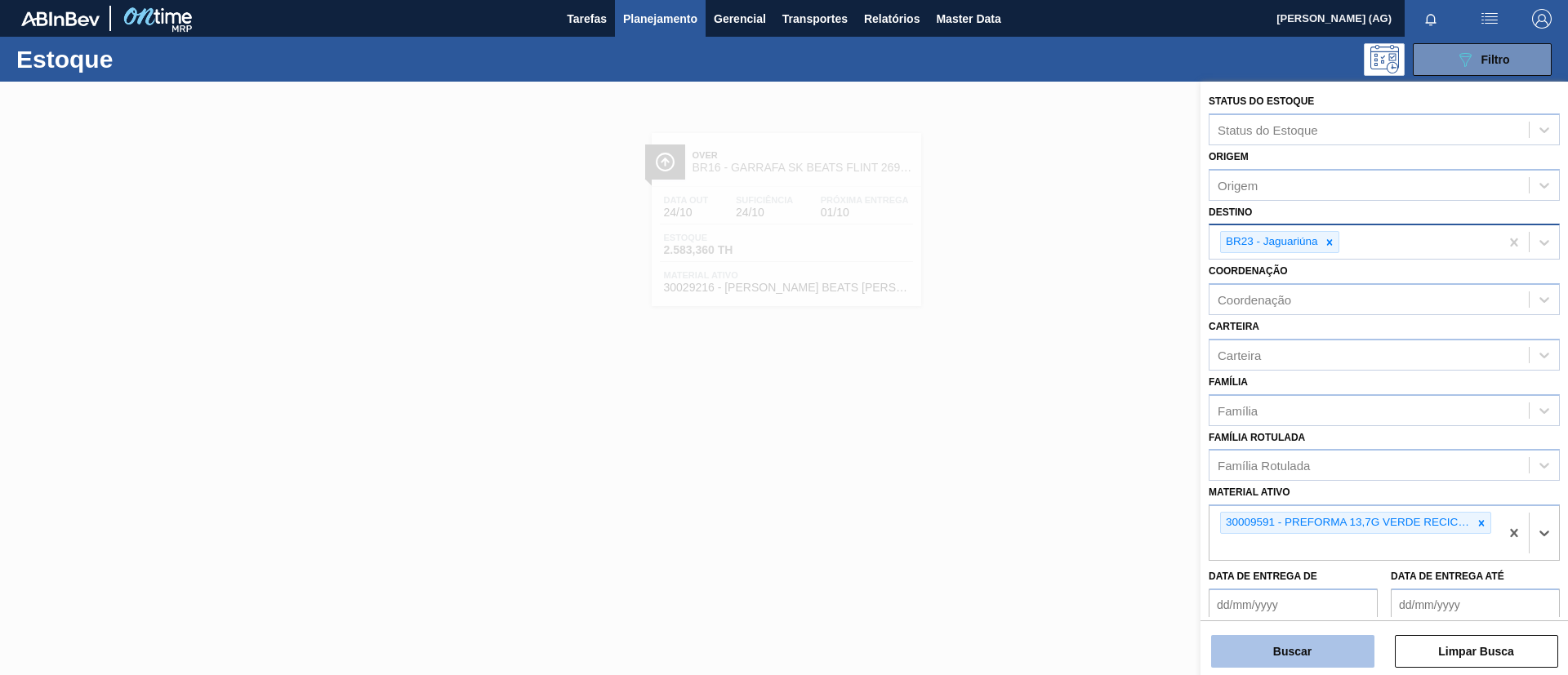
click at [1306, 662] on button "Buscar" at bounding box center [1293, 651] width 164 height 32
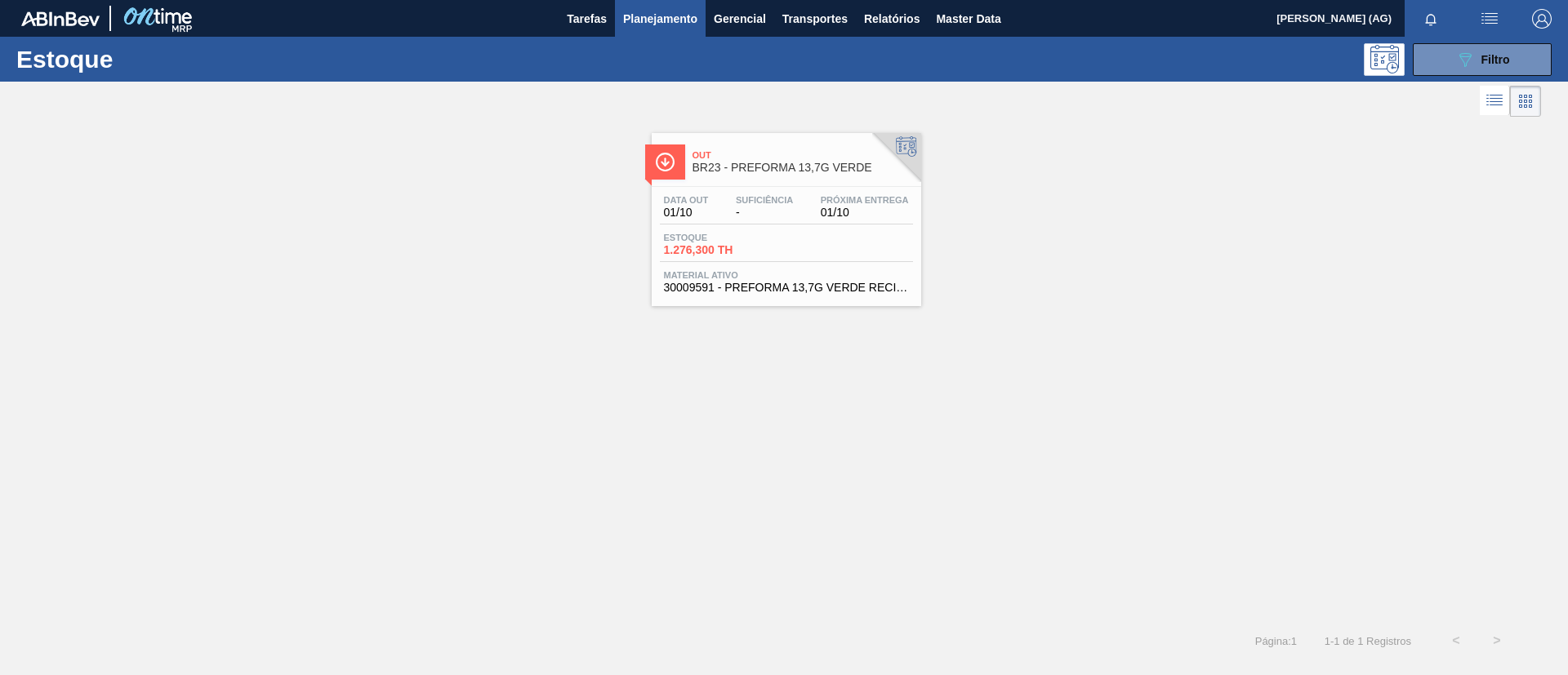
click at [666, 151] on div at bounding box center [664, 162] width 40 height 35
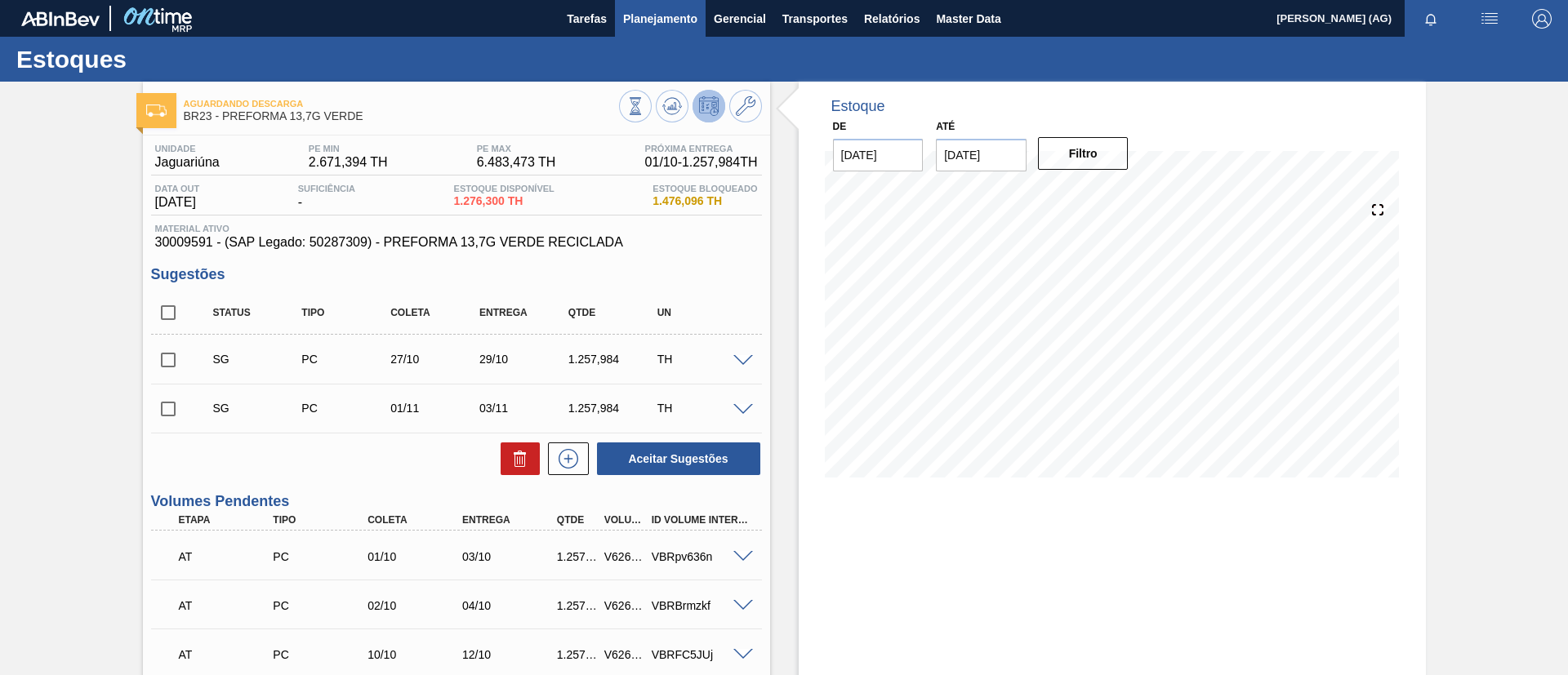
click at [665, 20] on span "Planejamento" at bounding box center [660, 18] width 74 height 19
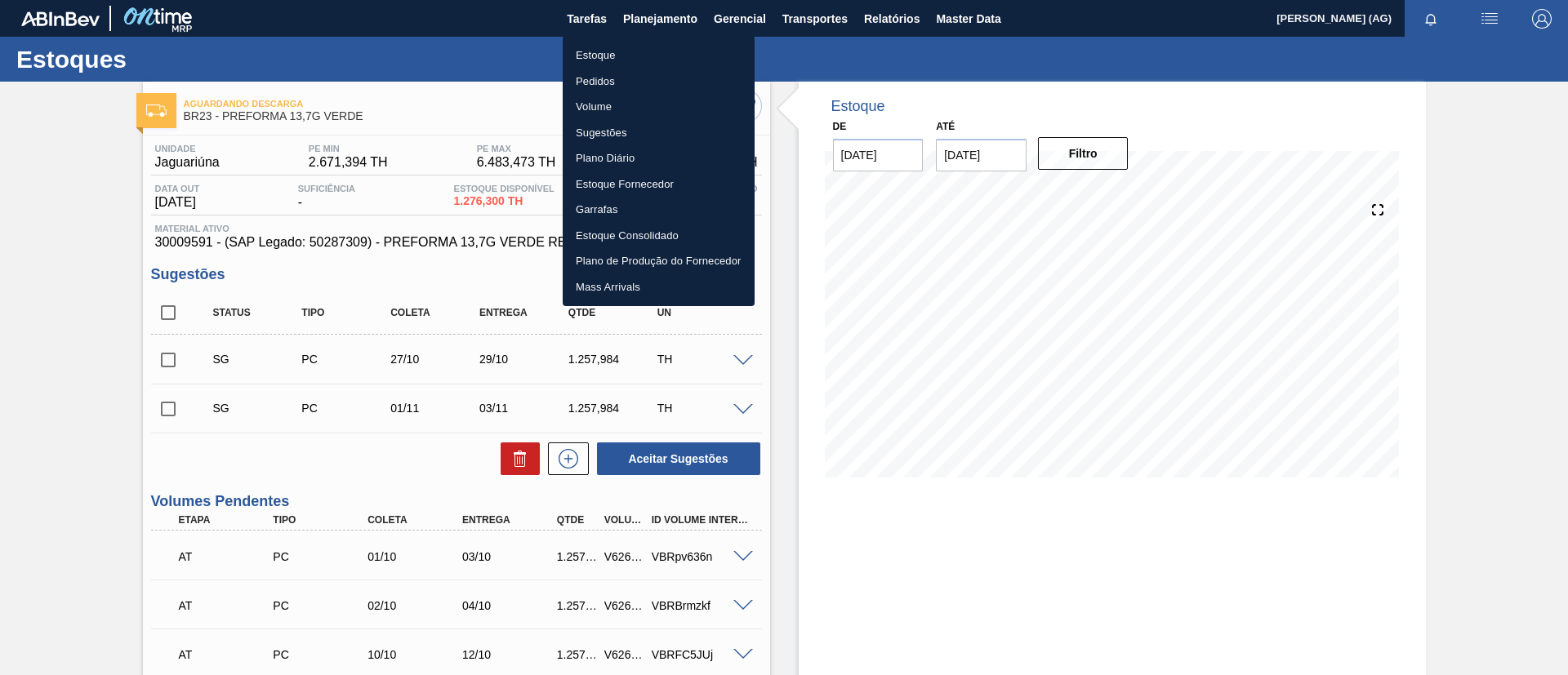
click at [629, 60] on li "Estoque" at bounding box center [659, 55] width 192 height 26
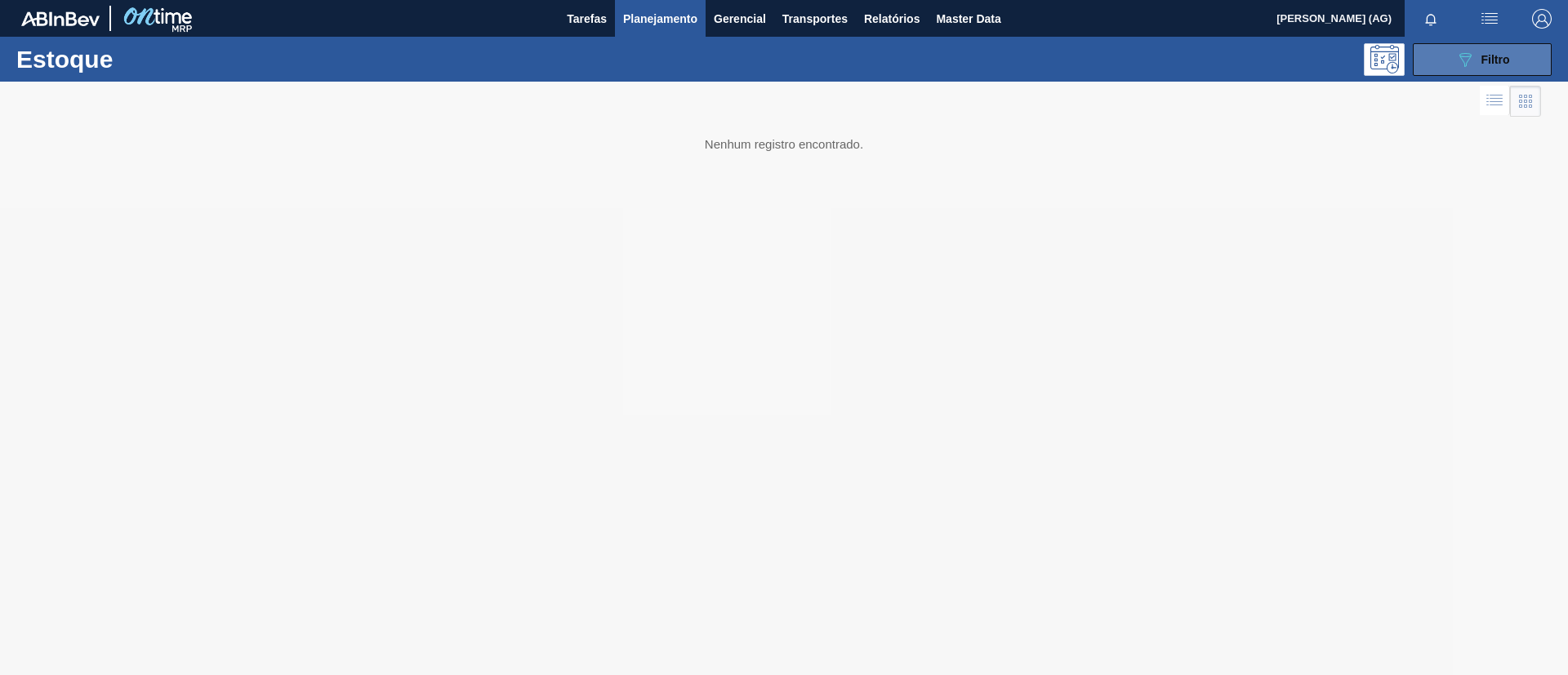
click at [1481, 61] on span "Filtro" at bounding box center [1495, 59] width 29 height 13
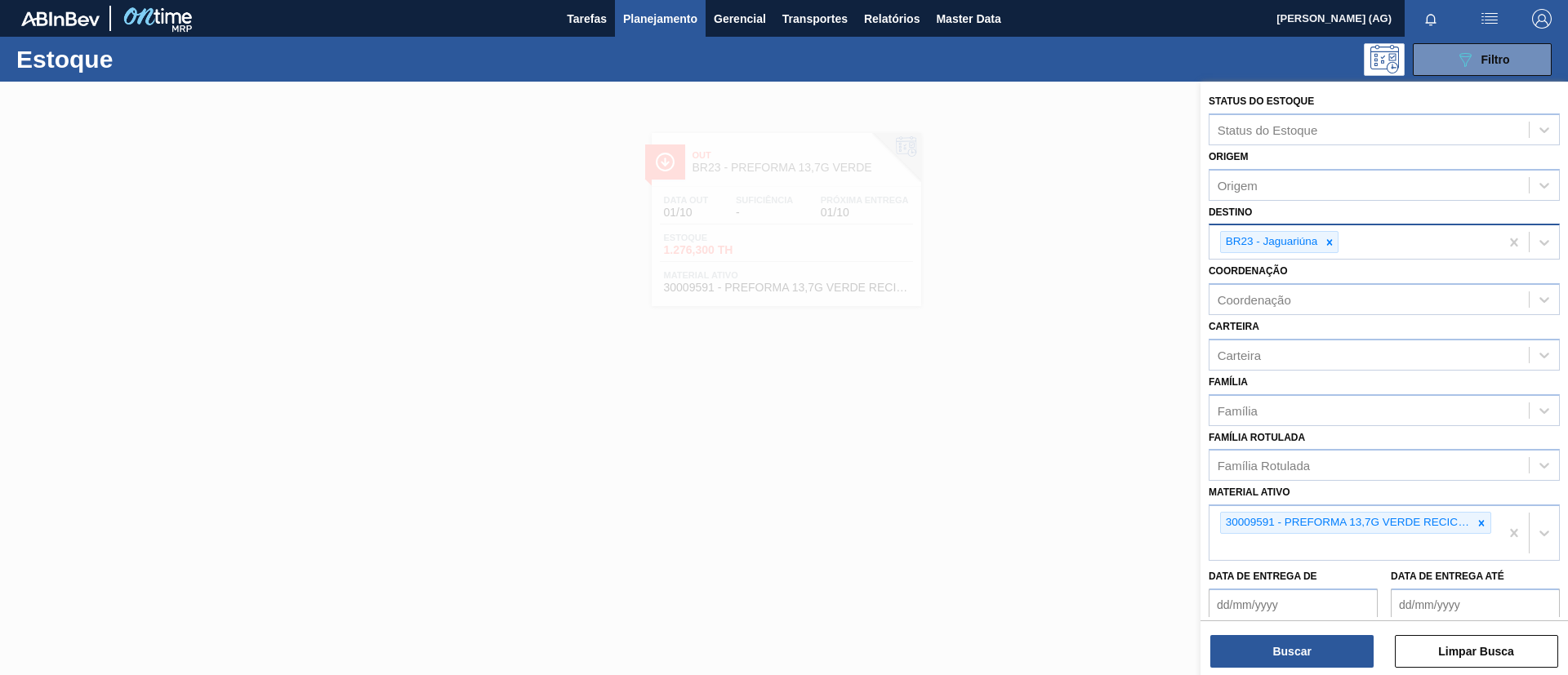
click at [1328, 241] on icon at bounding box center [1330, 242] width 11 height 11
type input "maca"
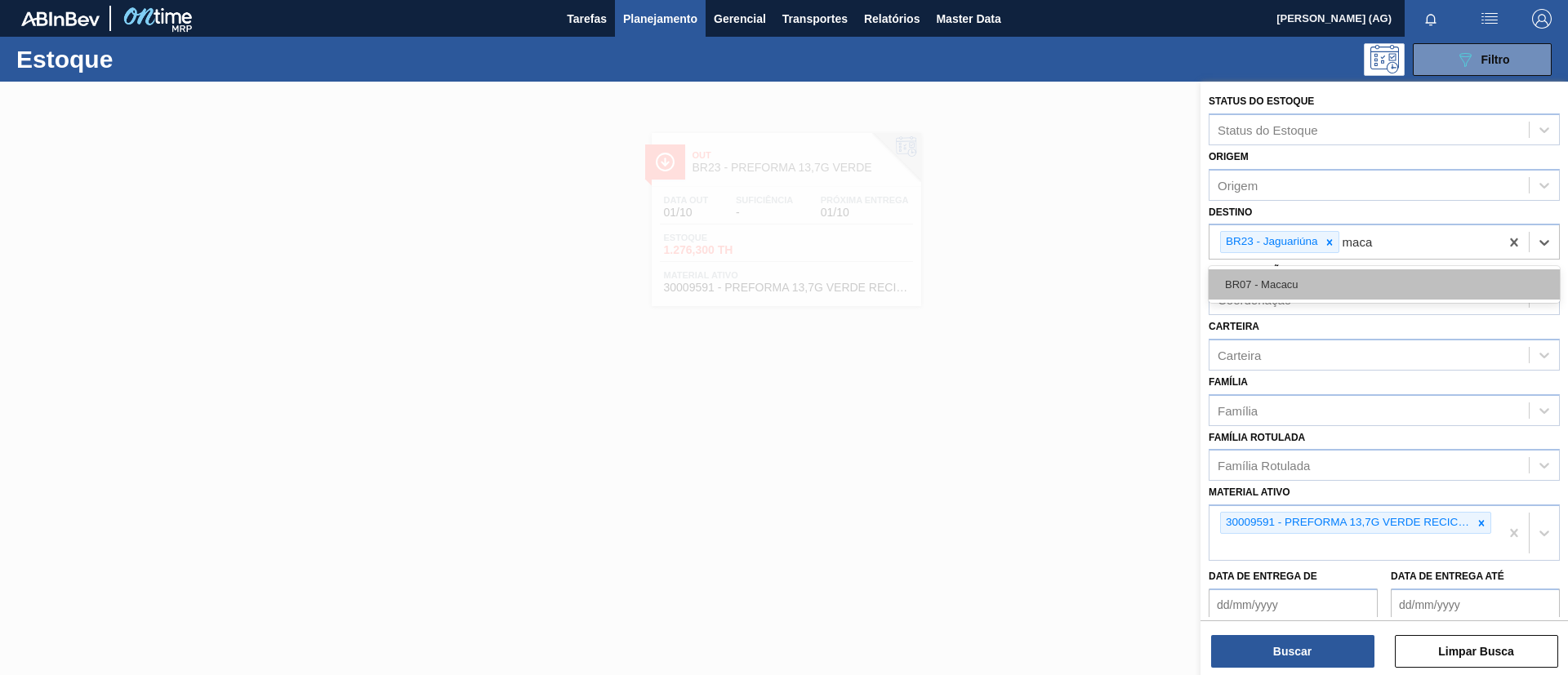
click at [1313, 286] on div "BR07 - Macacu" at bounding box center [1384, 284] width 351 height 30
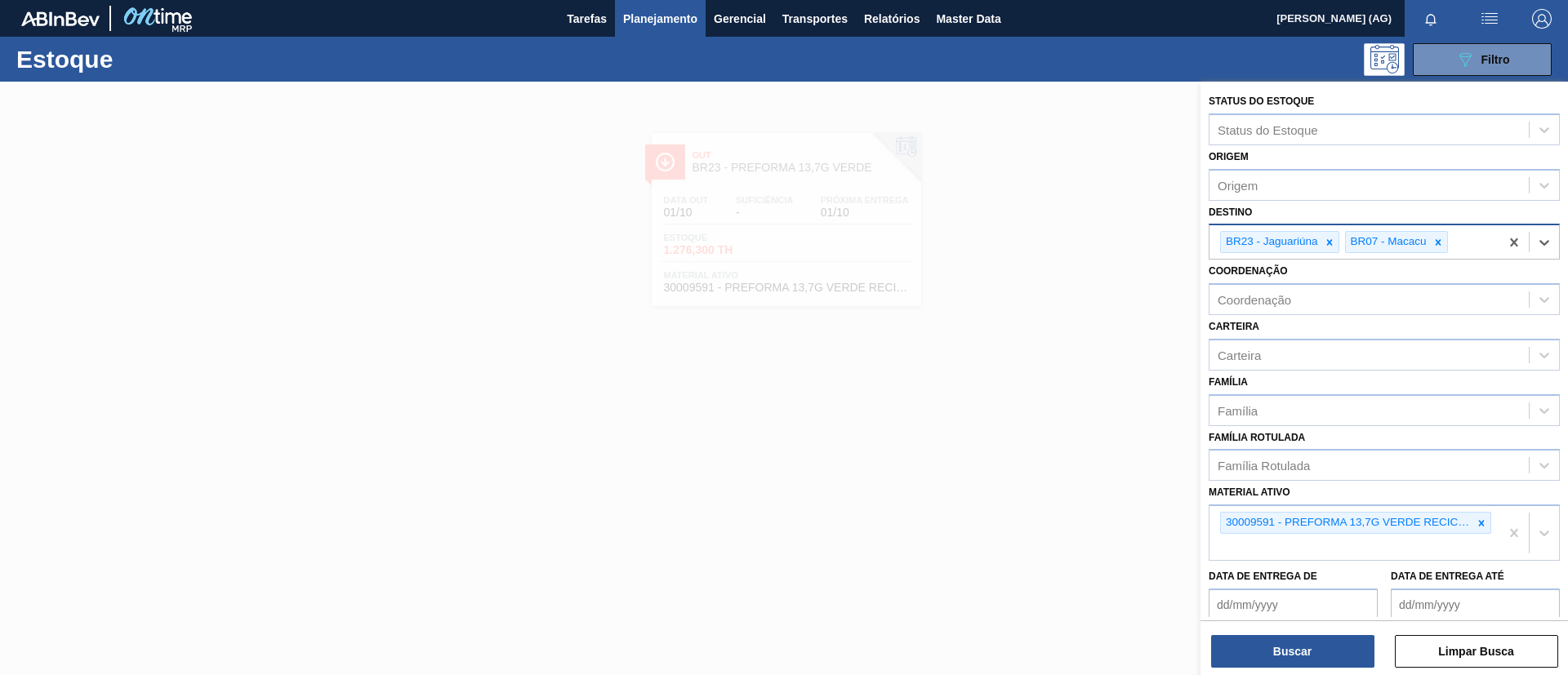
click at [1333, 240] on icon at bounding box center [1330, 242] width 11 height 11
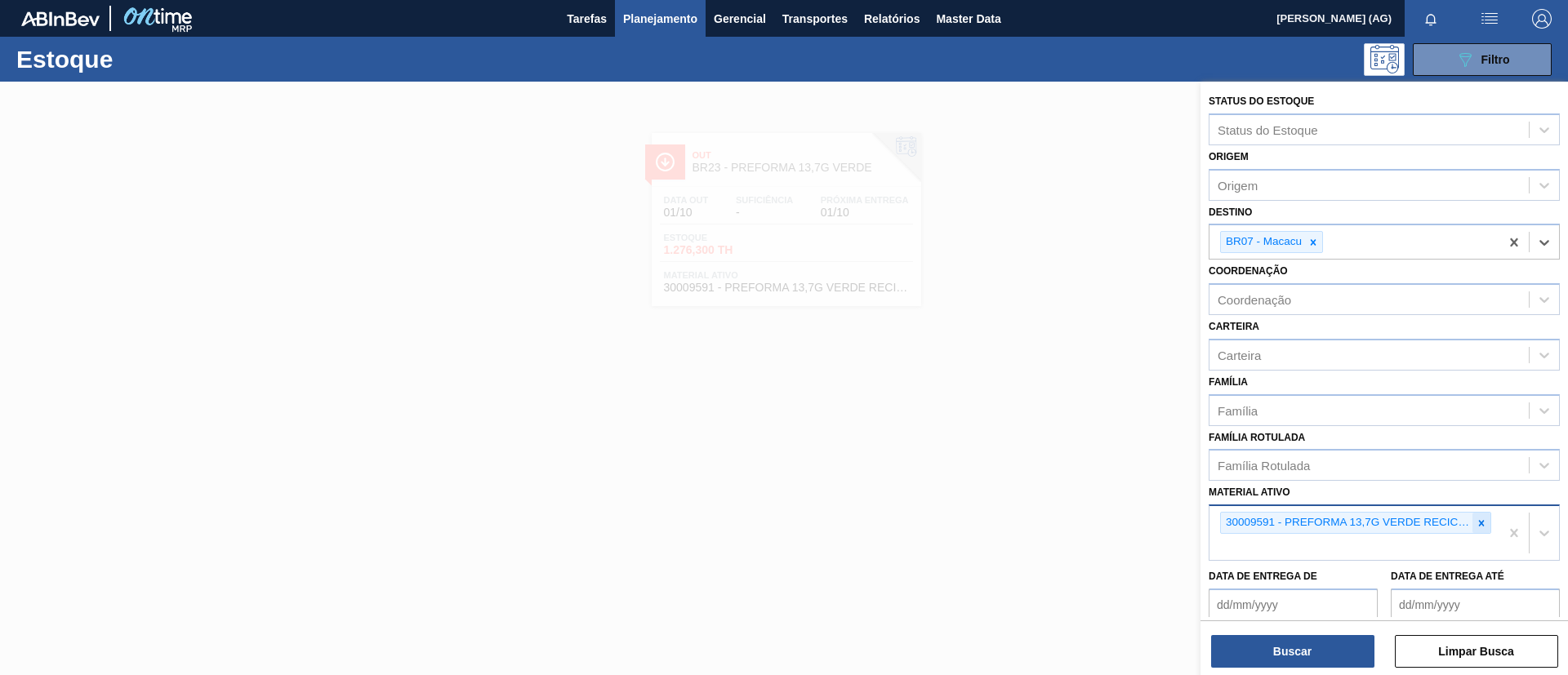
click at [1476, 519] on icon at bounding box center [1481, 523] width 11 height 11
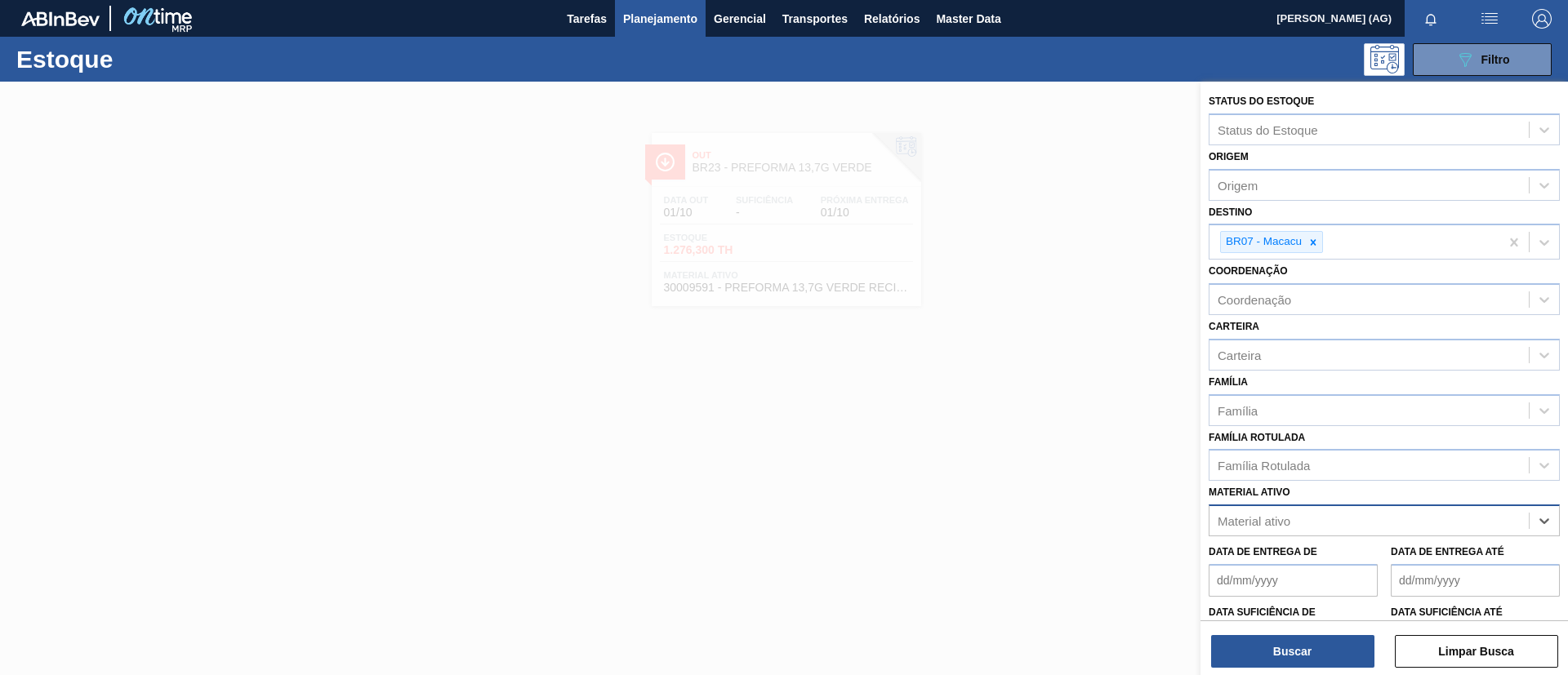
paste ativo "30007206"
type ativo "30007206"
drag, startPoint x: 1464, startPoint y: 549, endPoint x: 1392, endPoint y: 622, distance: 102.5
click at [1462, 551] on div "30007206 - PREFORMA 17,8G H2OH 100% RECICLADA" at bounding box center [1384, 560] width 351 height 30
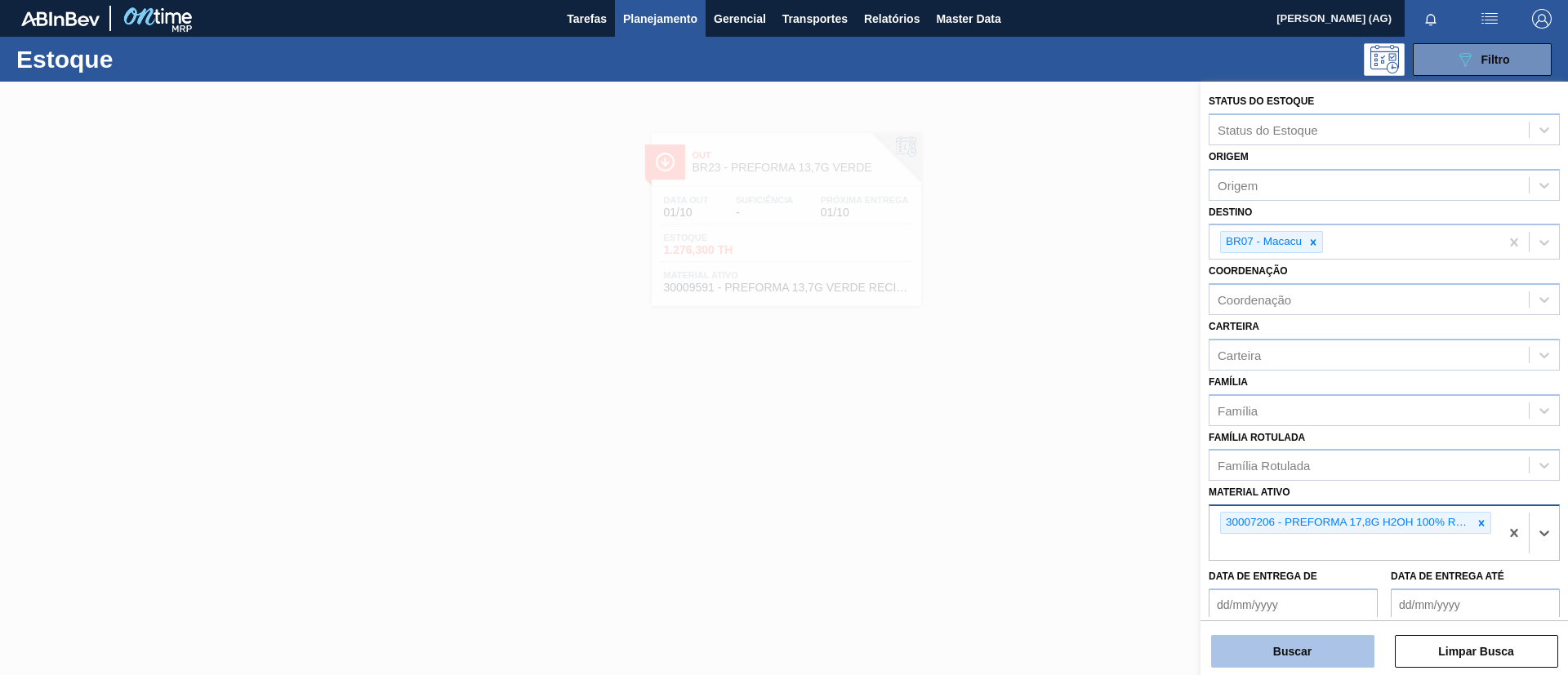
click at [1319, 651] on button "Buscar" at bounding box center [1293, 651] width 164 height 32
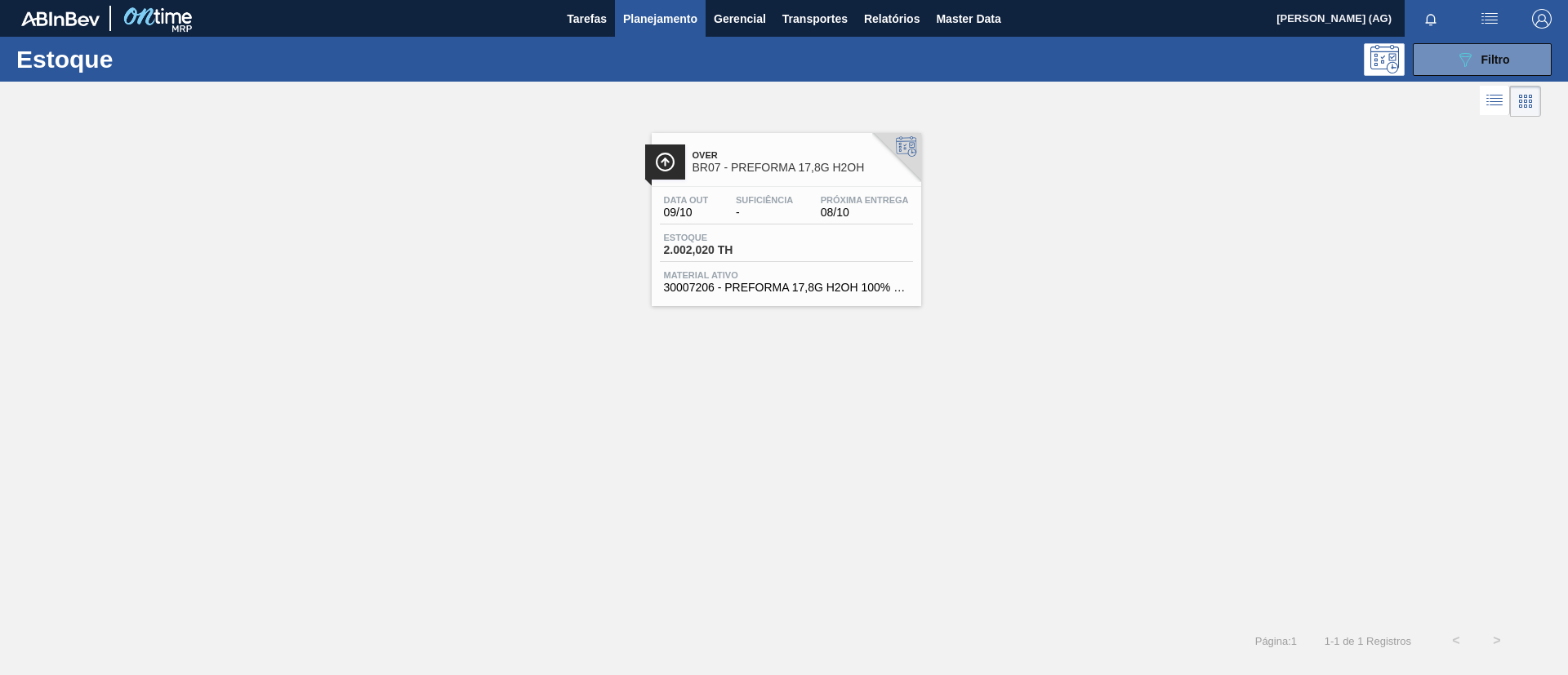
click at [679, 163] on div at bounding box center [664, 162] width 40 height 35
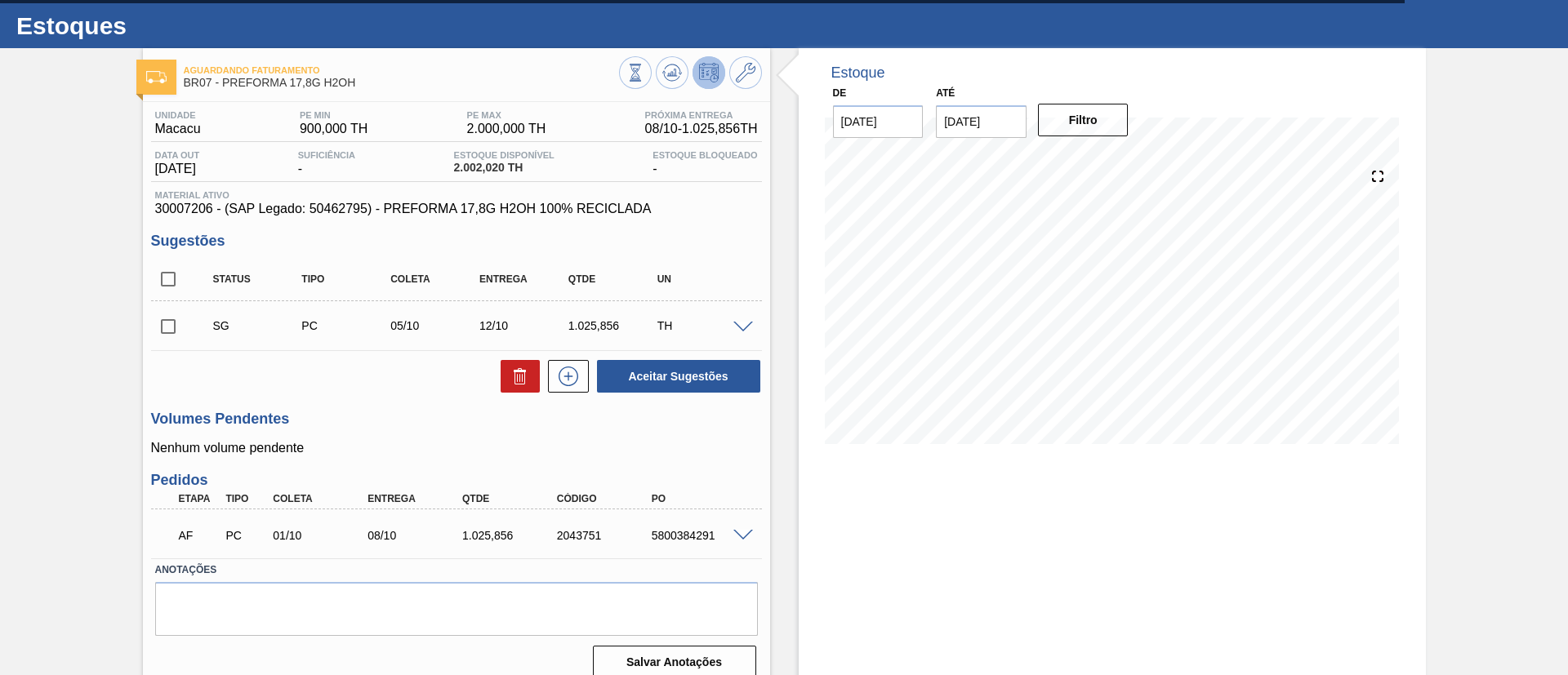
scroll to position [51, 0]
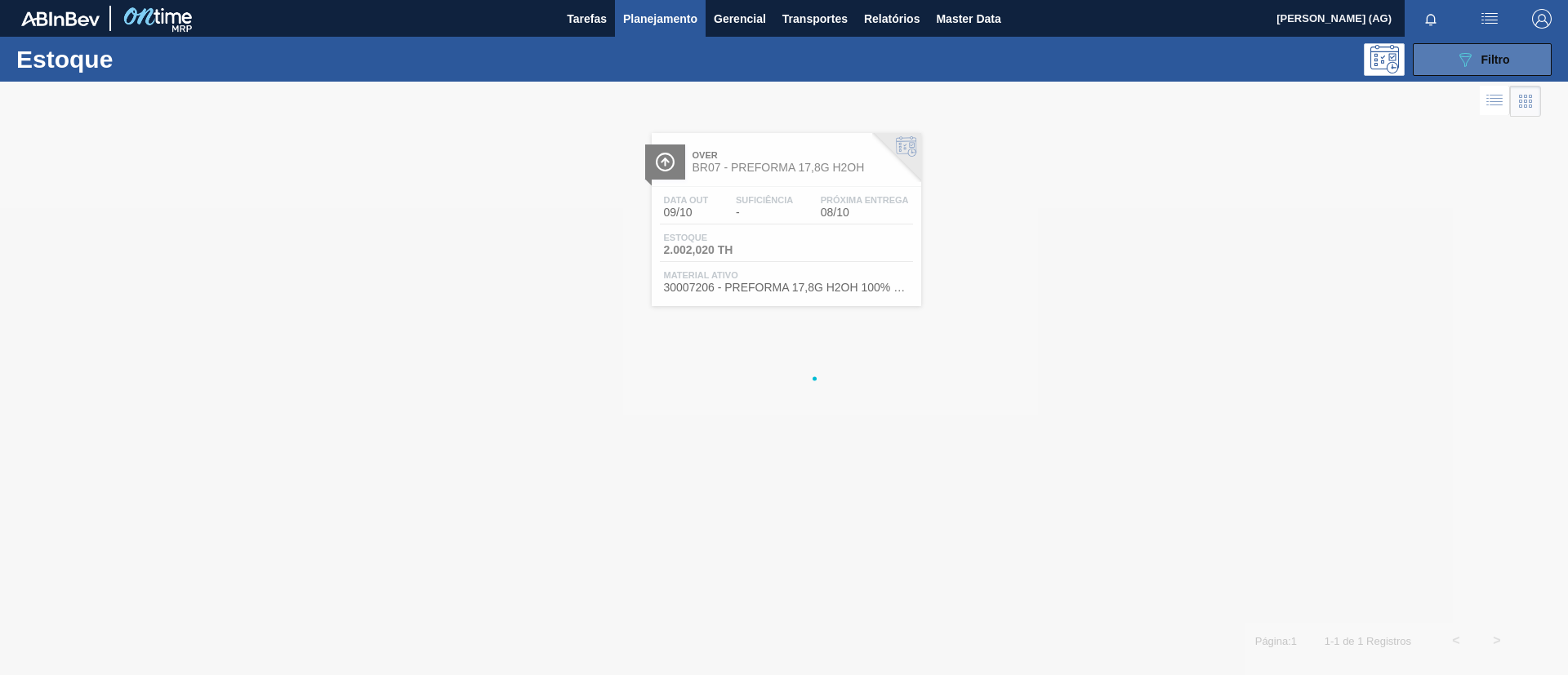
click at [1464, 60] on icon "089F7B8B-B2A5-4AFE-B5C0-19BA573D28AC" at bounding box center [1465, 59] width 19 height 19
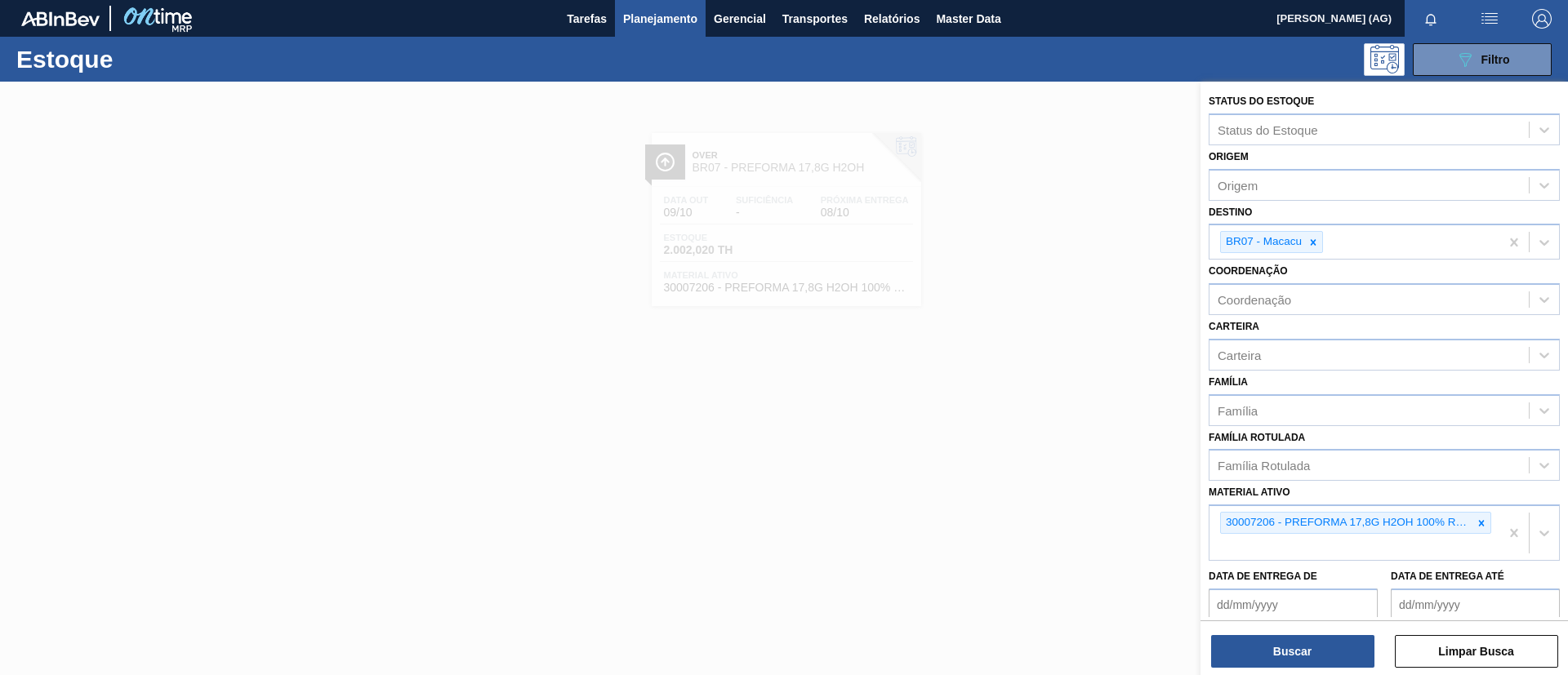
click at [1476, 528] on icon at bounding box center [1481, 523] width 11 height 11
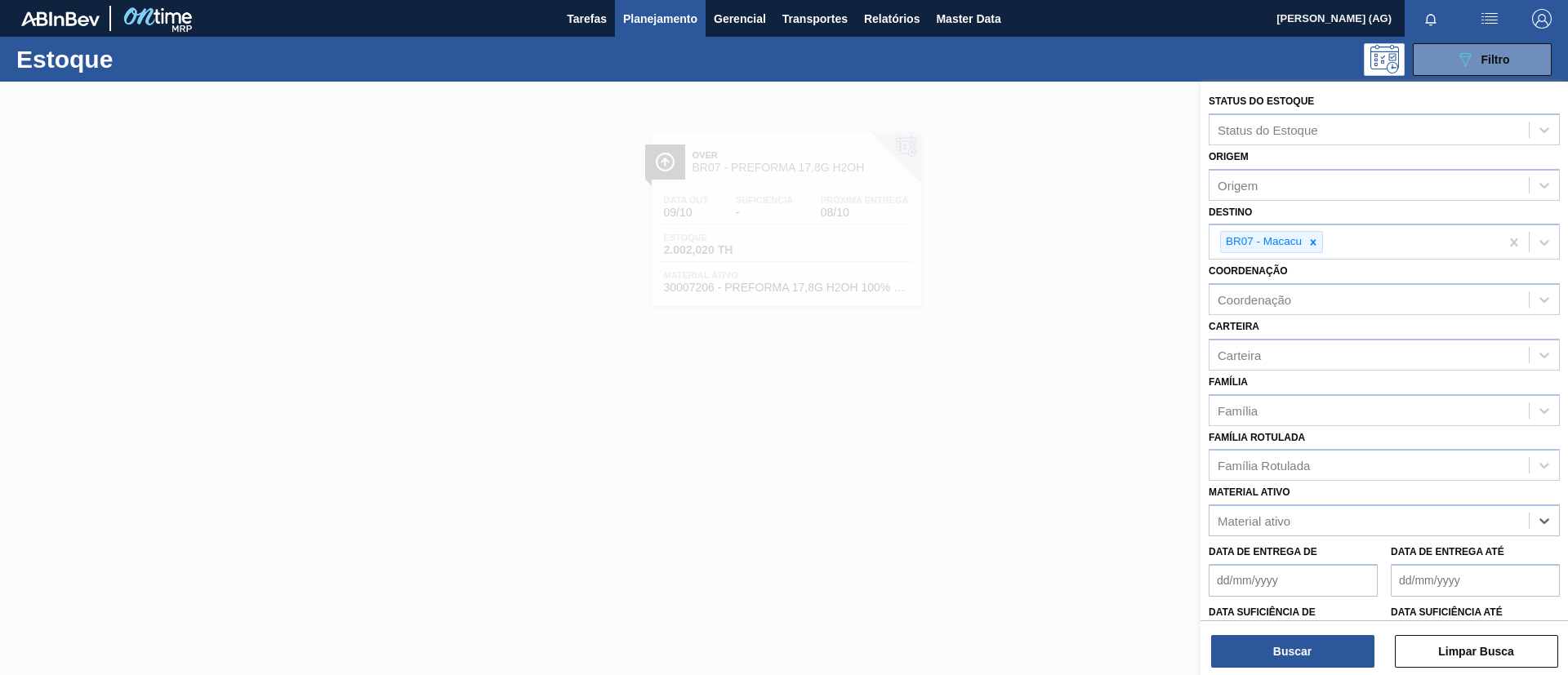
paste ativo "30009591"
type ativo "30009591"
paste ativo "30009591"
type ativo "30009591"
click at [1341, 517] on div "30009591" at bounding box center [1369, 522] width 320 height 24
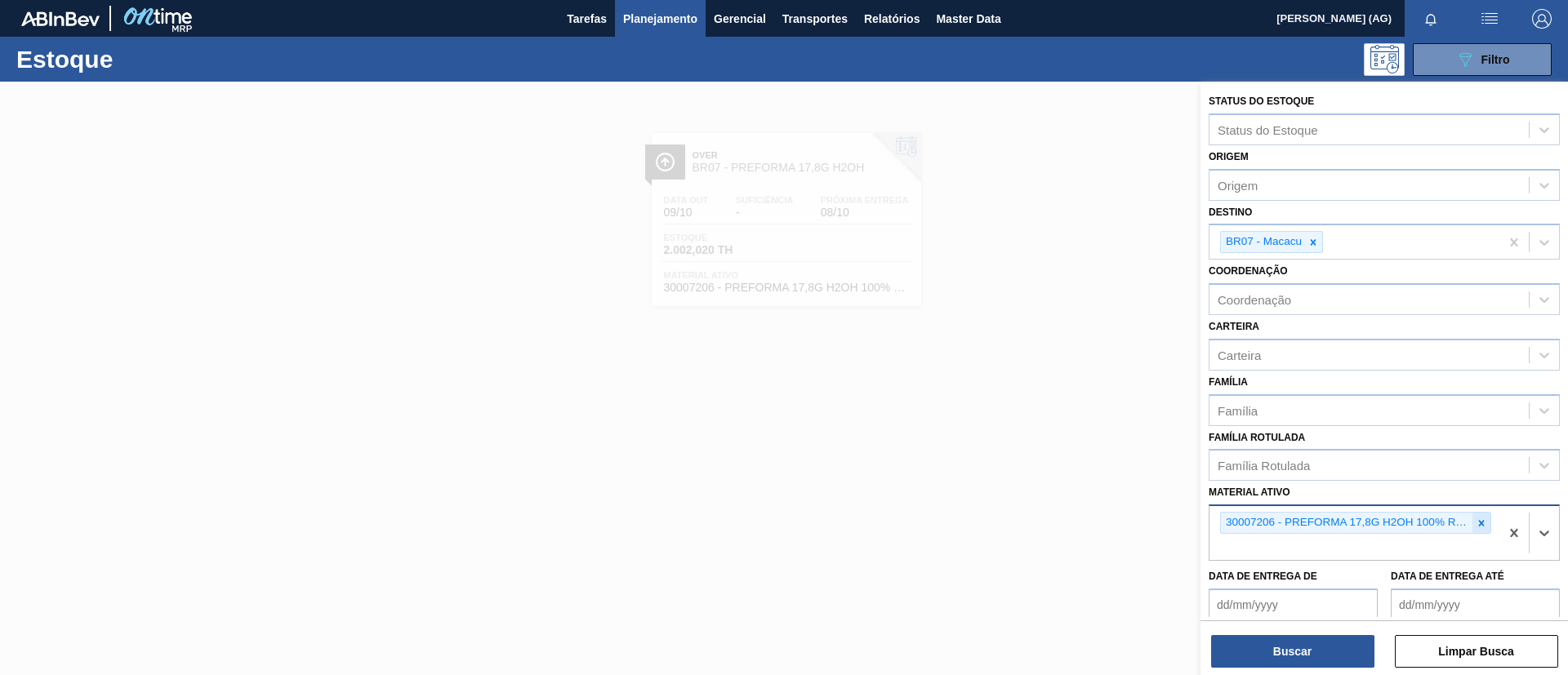
click at [1481, 521] on icon at bounding box center [1482, 523] width 6 height 6
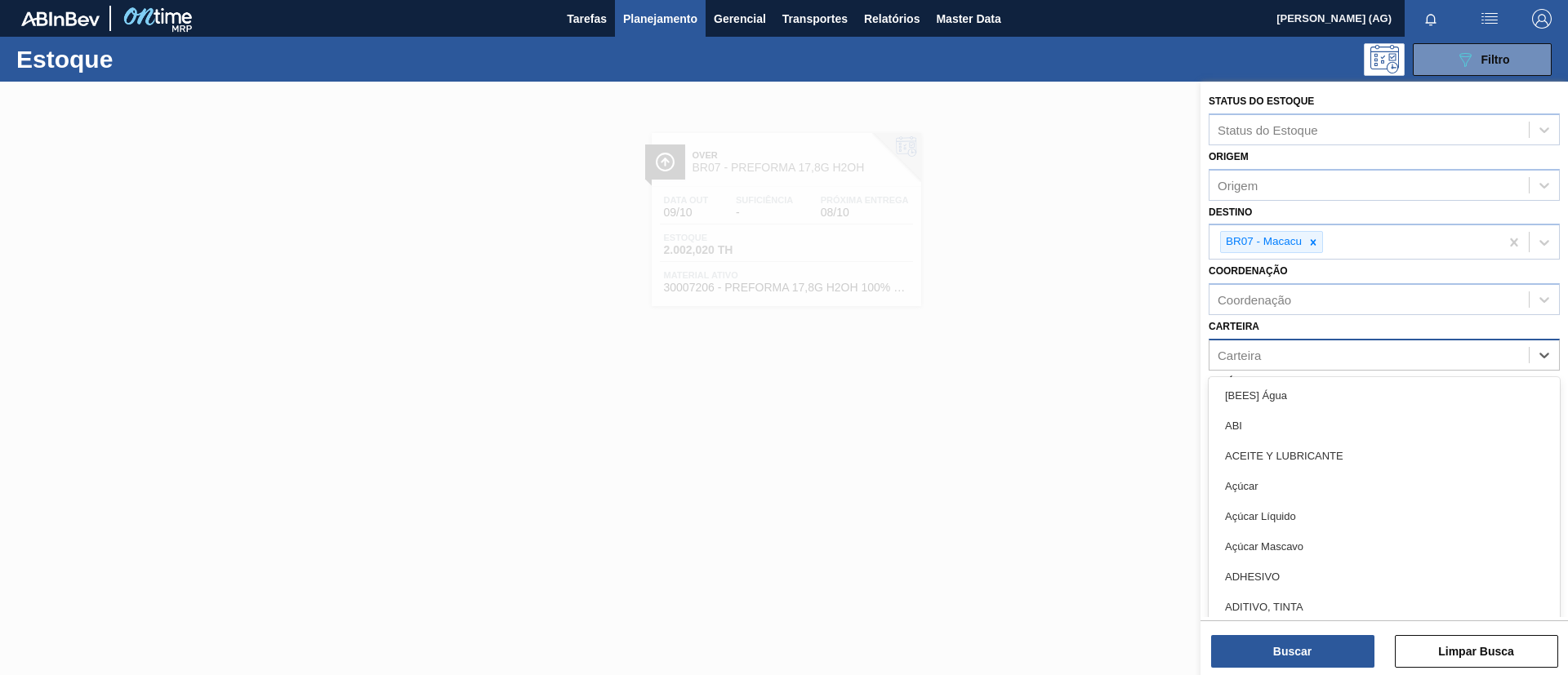
click at [1260, 361] on div "Carteira" at bounding box center [1239, 355] width 43 height 14
type input "pref"
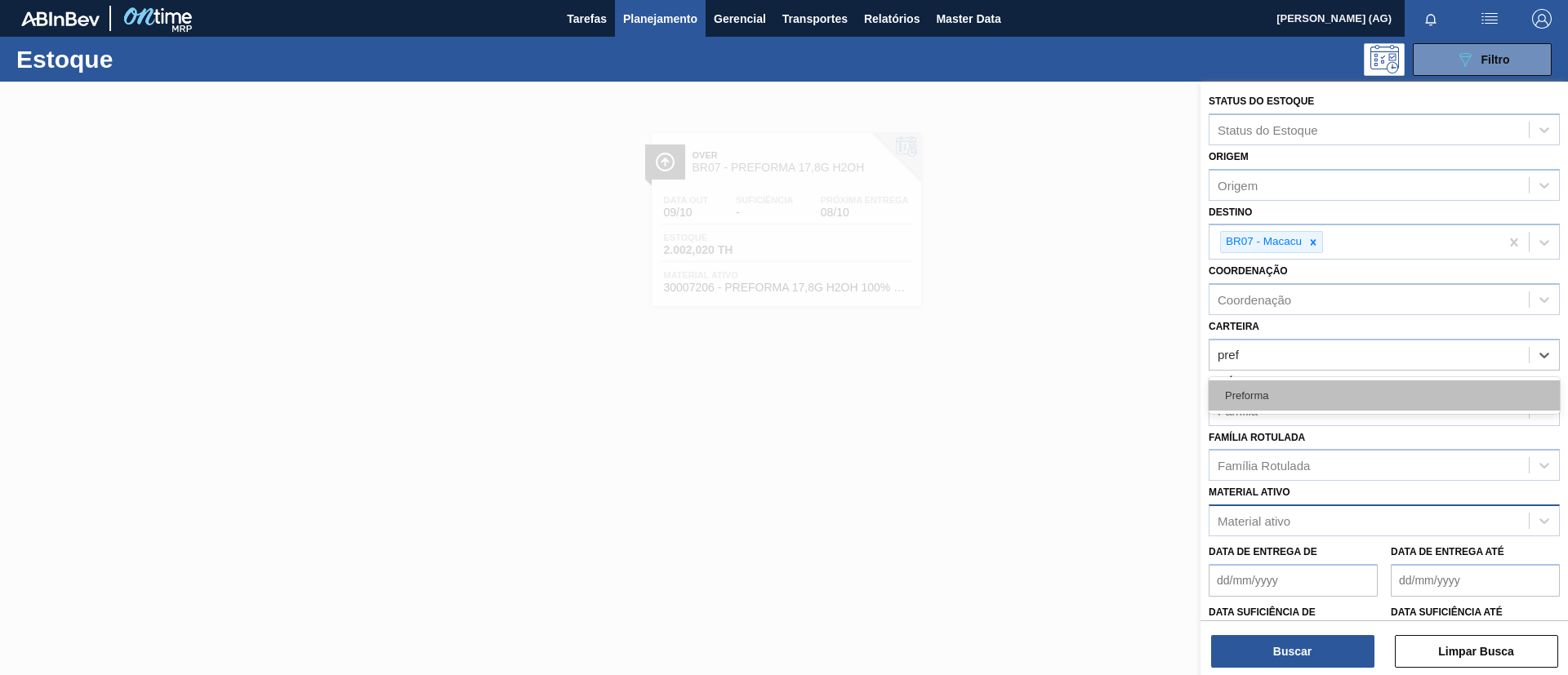
click at [1258, 387] on div "Preforma" at bounding box center [1384, 395] width 351 height 30
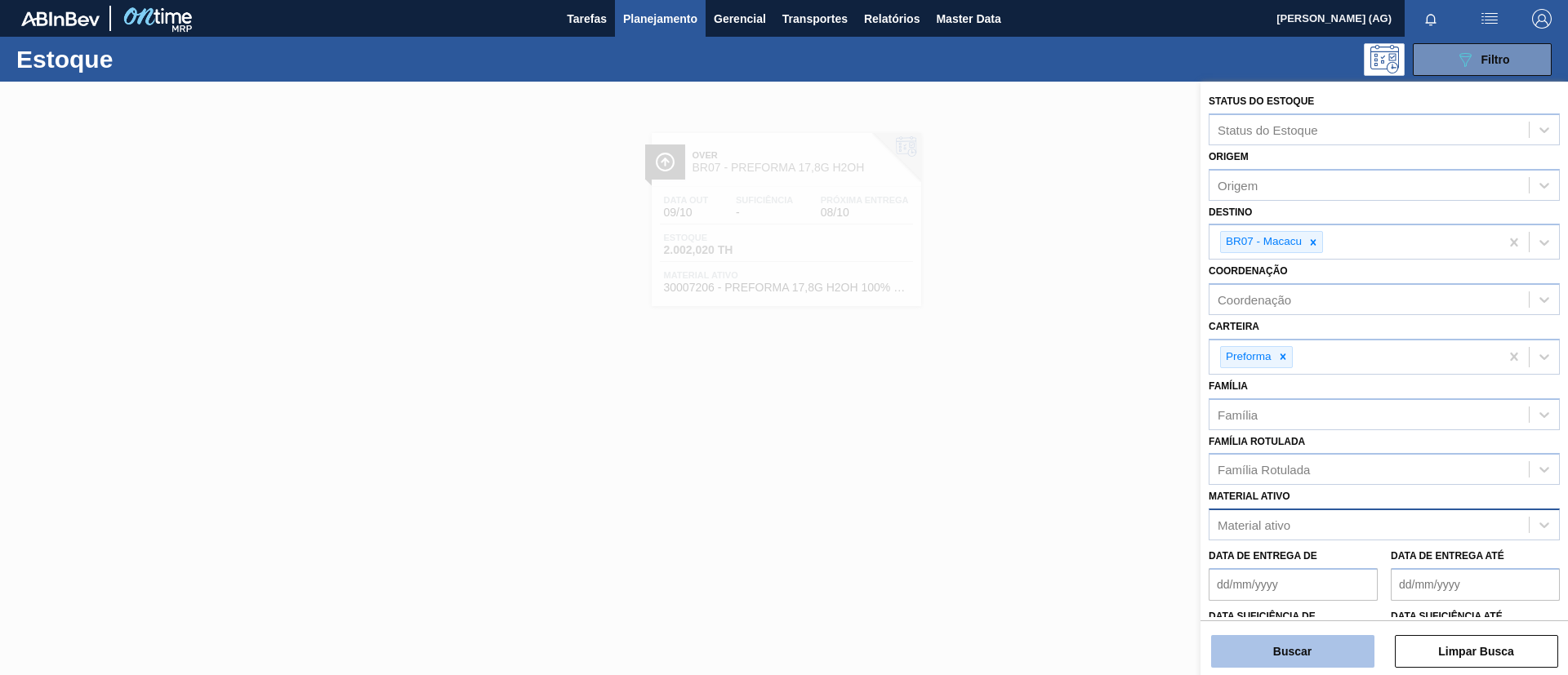
click at [1285, 651] on button "Buscar" at bounding box center [1293, 651] width 164 height 32
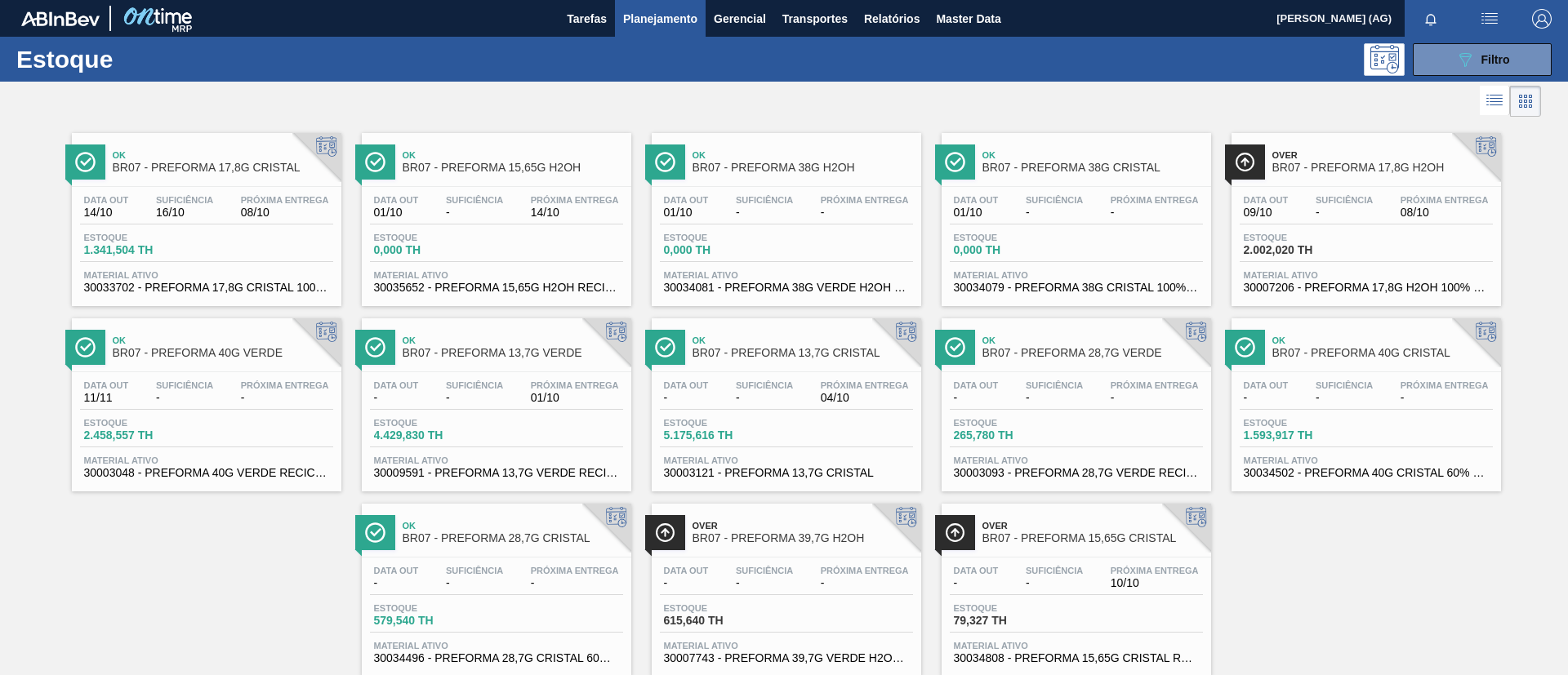
click at [504, 356] on span "BR07 - PREFORMA 13,7G VERDE" at bounding box center [513, 353] width 221 height 12
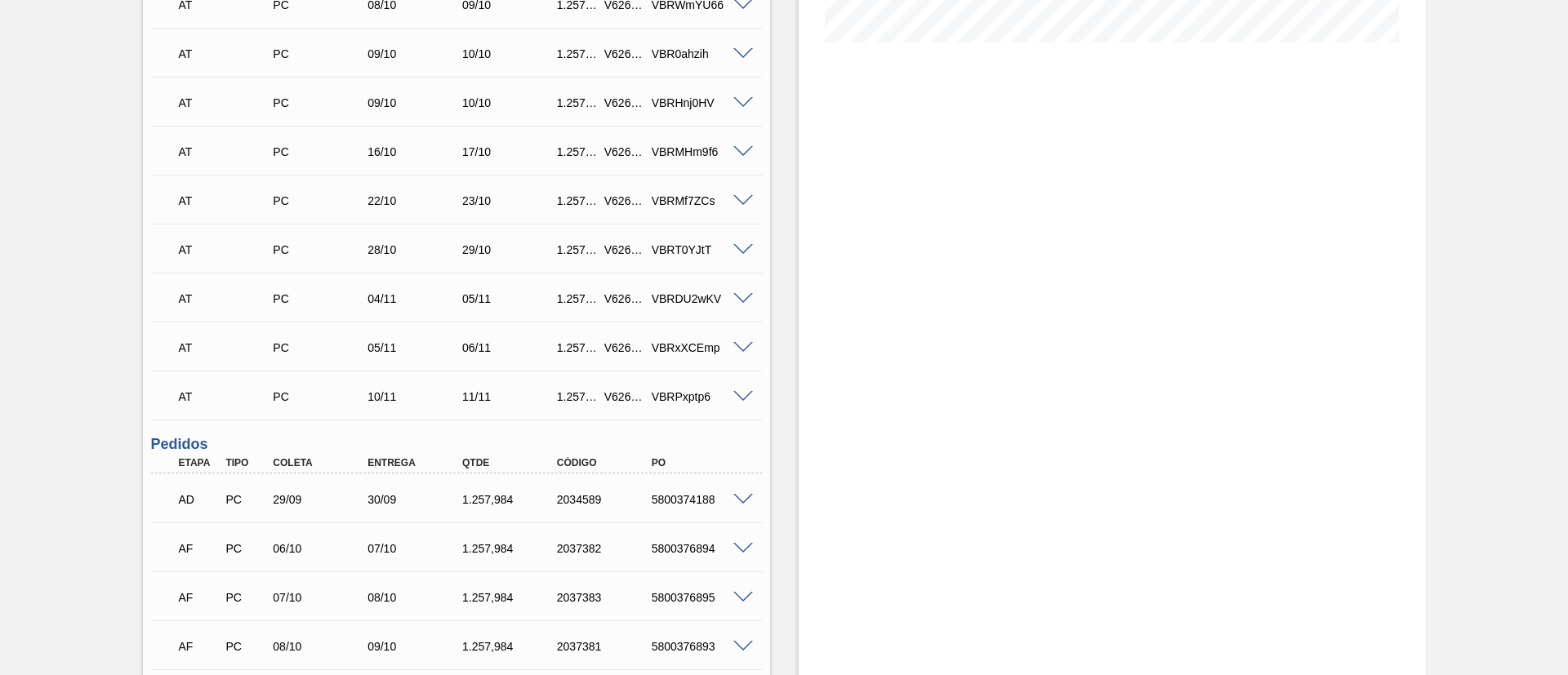
scroll to position [489, 0]
